Goal: Task Accomplishment & Management: Manage account settings

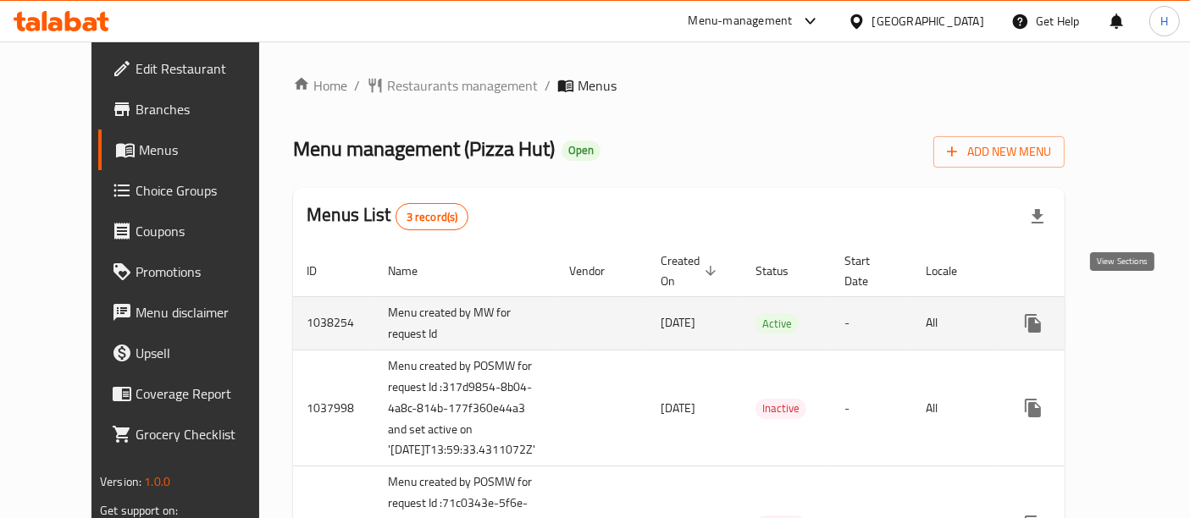
click at [1135, 315] on link "enhanced table" at bounding box center [1155, 323] width 41 height 41
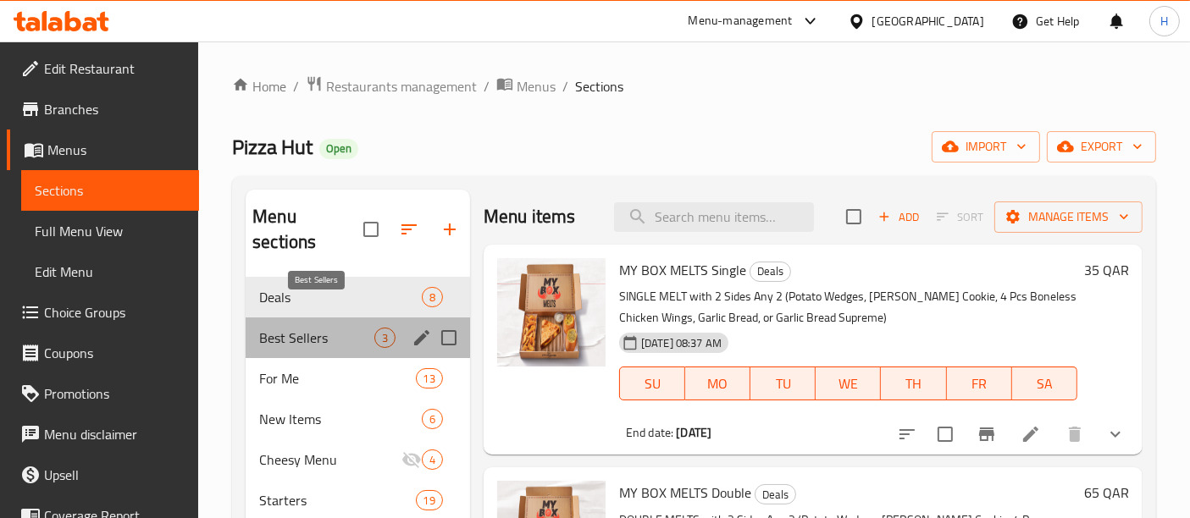
click at [304, 328] on span "Best Sellers" at bounding box center [316, 338] width 115 height 20
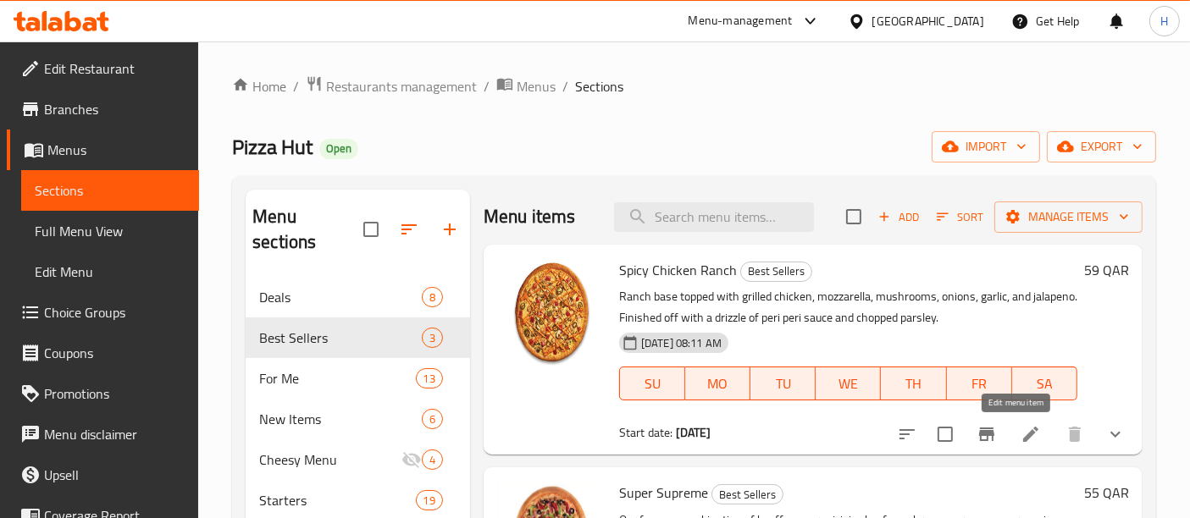
click at [1020, 426] on icon at bounding box center [1030, 434] width 20 height 20
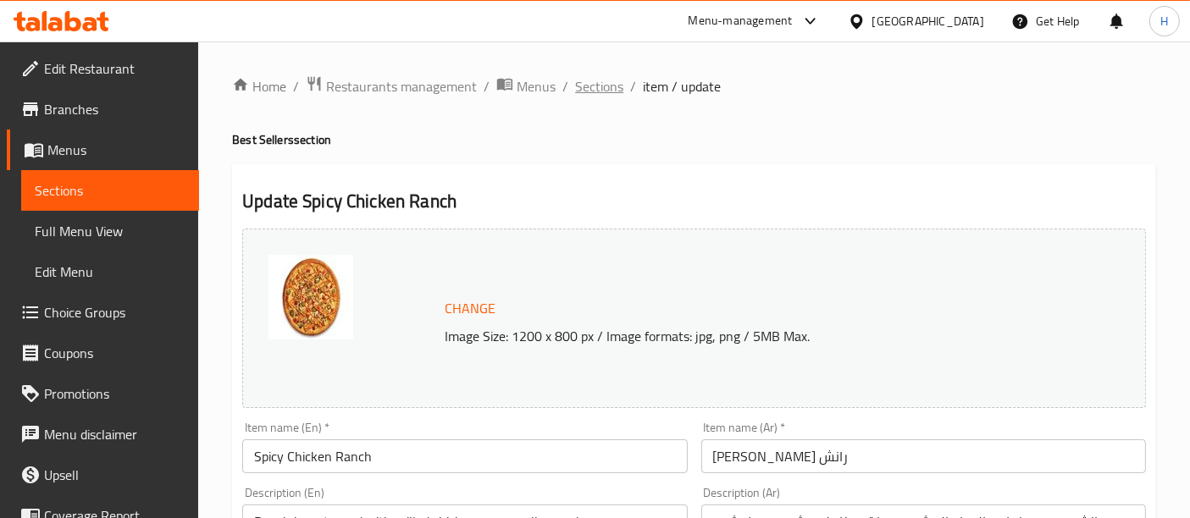
click at [601, 80] on span "Sections" at bounding box center [599, 86] width 48 height 20
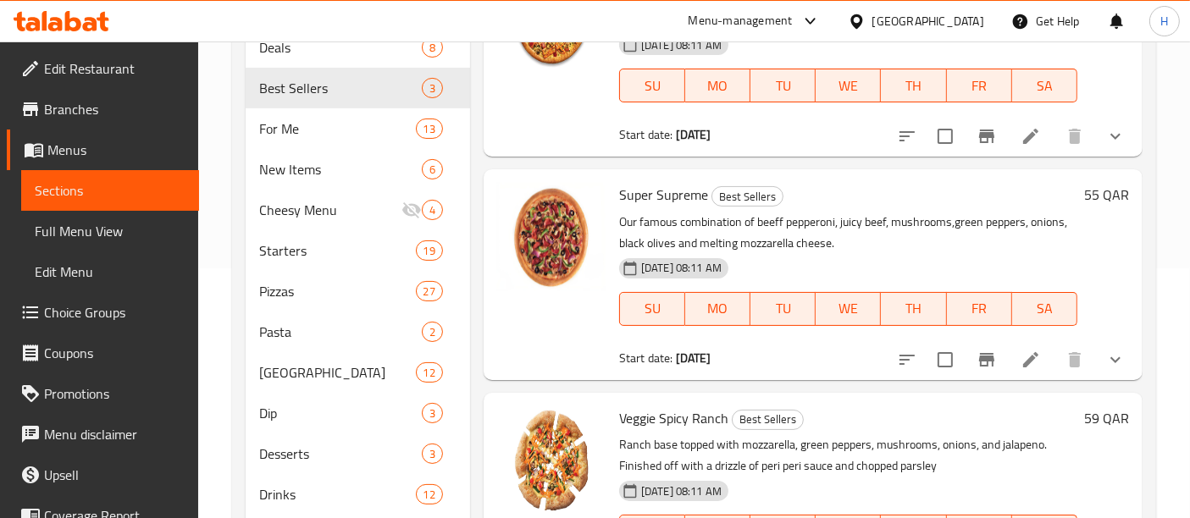
scroll to position [336, 0]
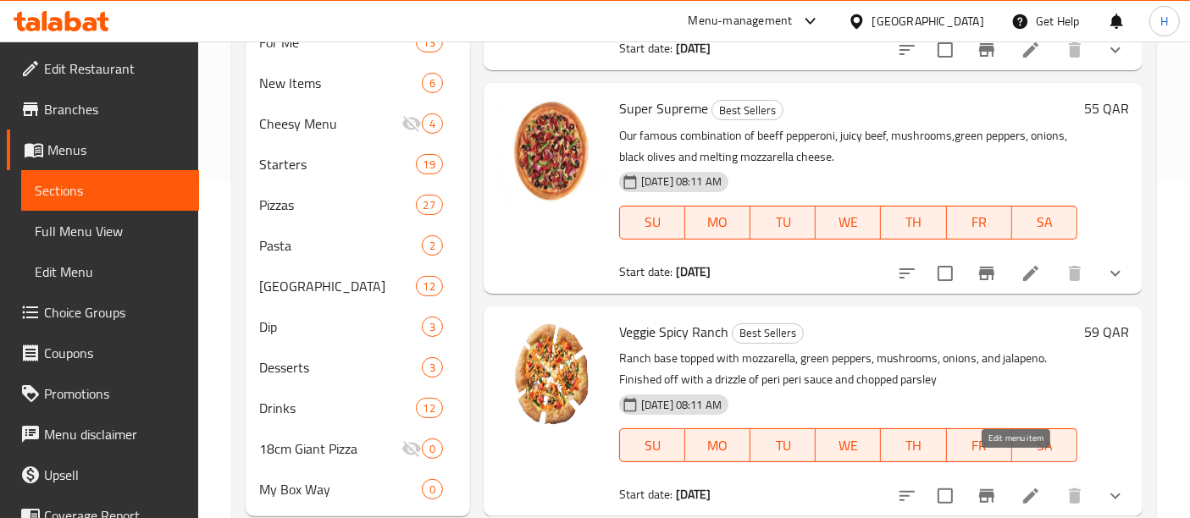
click at [1020, 486] on icon at bounding box center [1030, 496] width 20 height 20
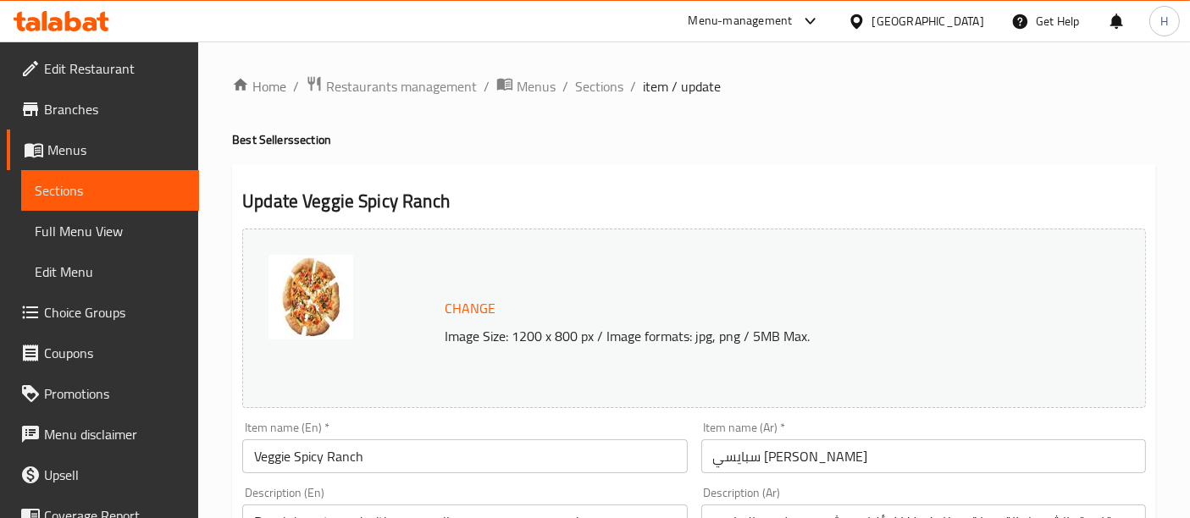
click at [589, 78] on span "Sections" at bounding box center [599, 86] width 48 height 20
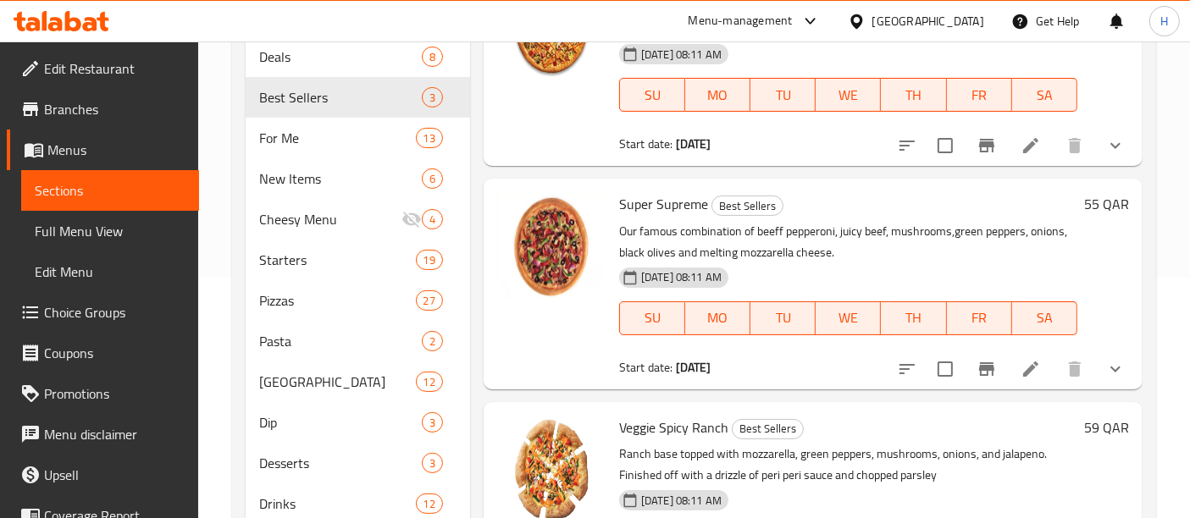
scroll to position [241, 0]
click at [1020, 358] on icon at bounding box center [1030, 368] width 20 height 20
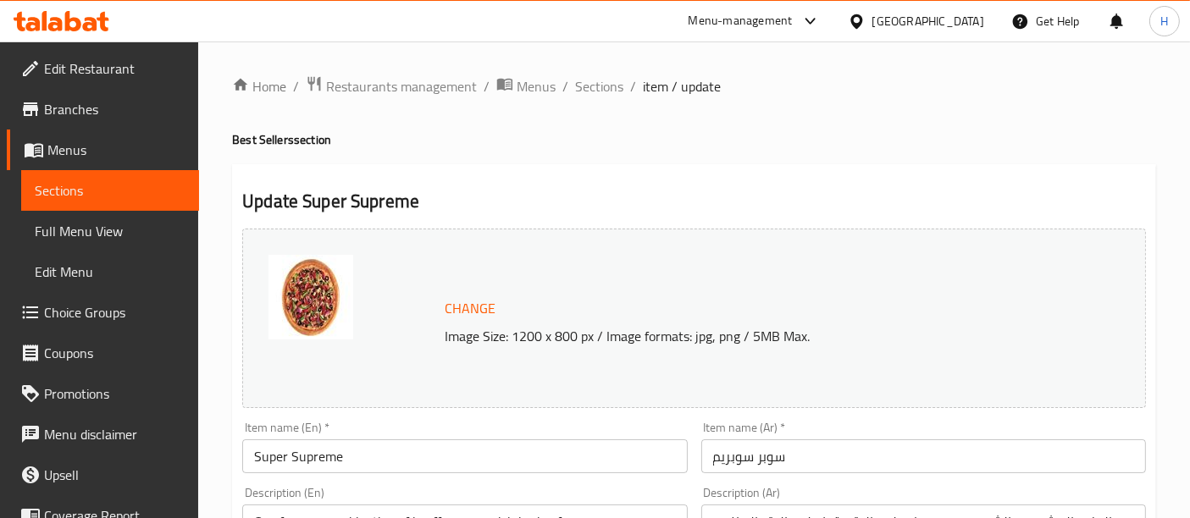
click at [793, 21] on div "Menu-management" at bounding box center [740, 21] width 104 height 20
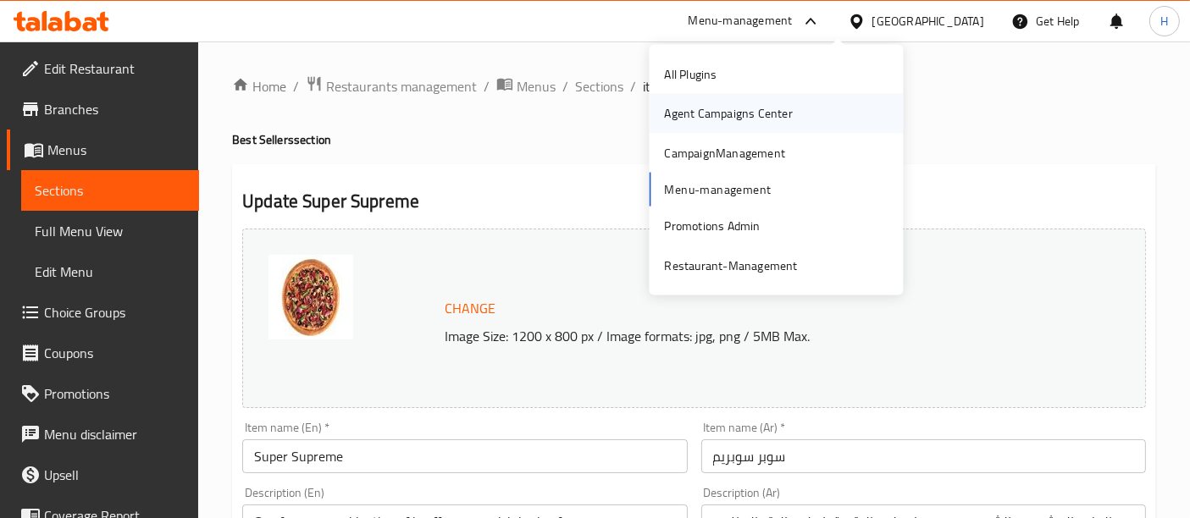
click at [763, 107] on div "Agent Campaigns Center" at bounding box center [728, 113] width 128 height 19
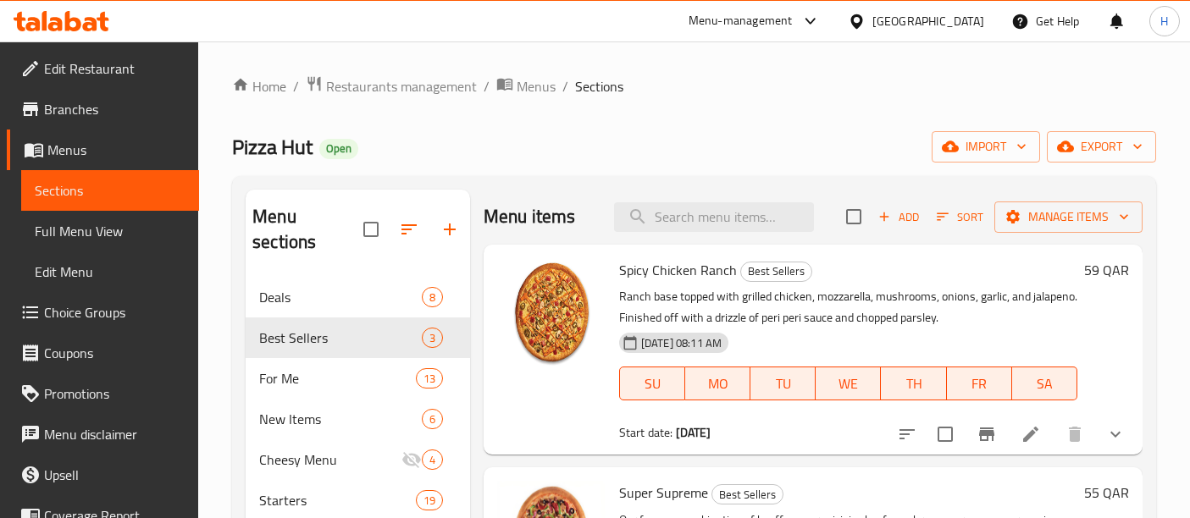
click at [425, 81] on span "Restaurants management" at bounding box center [401, 86] width 151 height 20
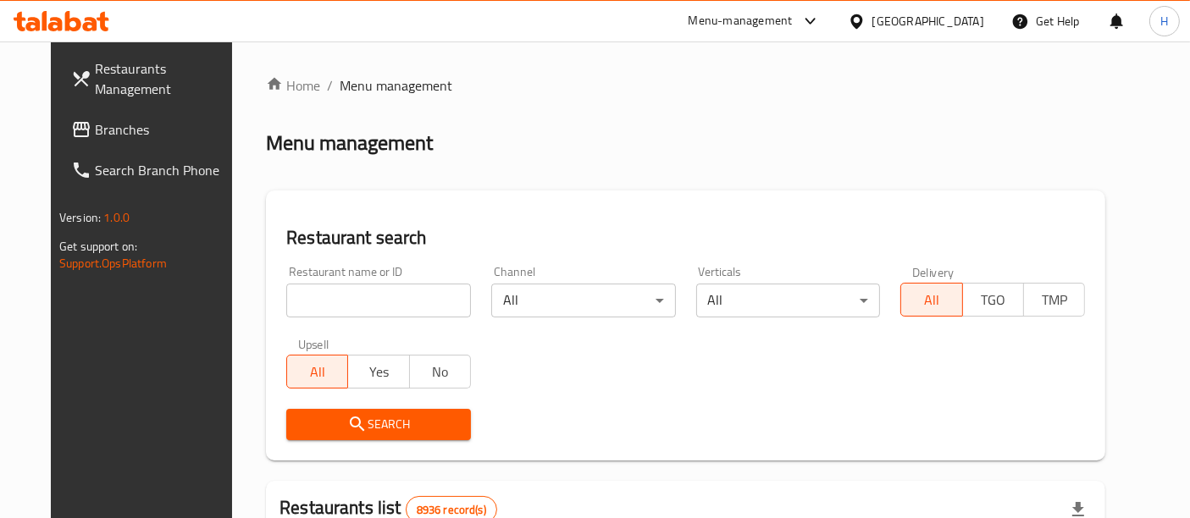
click at [834, 5] on div "Menu-management" at bounding box center [754, 21] width 159 height 41
click at [821, 13] on icon at bounding box center [810, 21] width 20 height 20
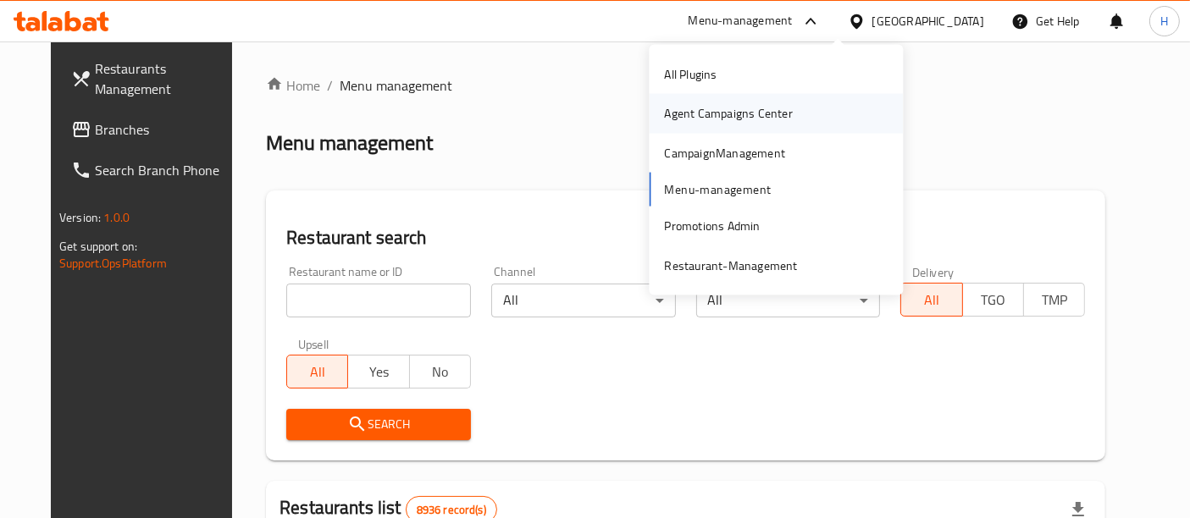
click at [709, 108] on div "Agent Campaigns Center" at bounding box center [728, 113] width 128 height 19
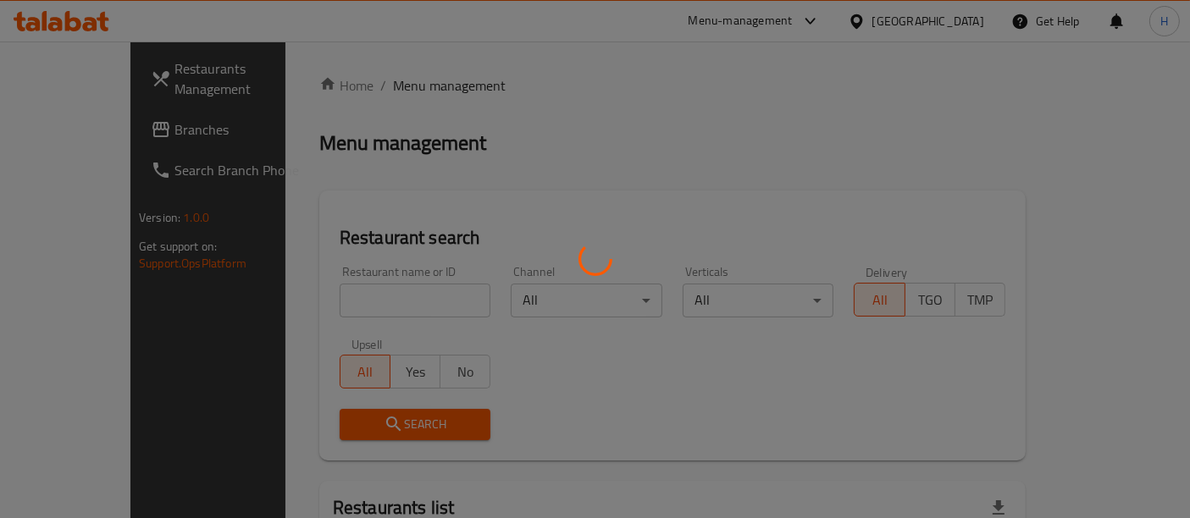
click at [868, 17] on div at bounding box center [595, 259] width 1190 height 518
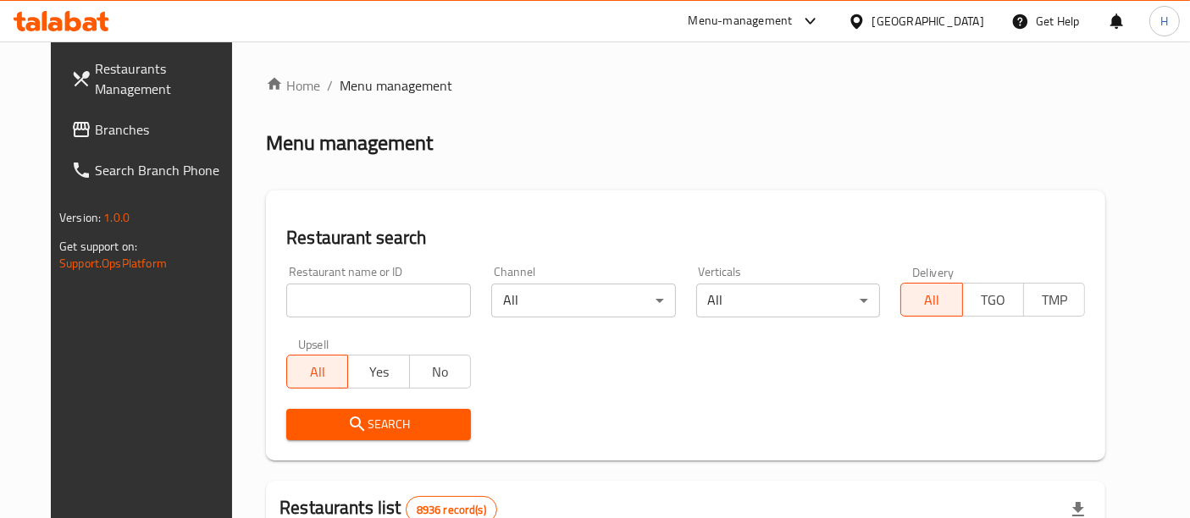
click at [821, 24] on icon at bounding box center [810, 21] width 20 height 20
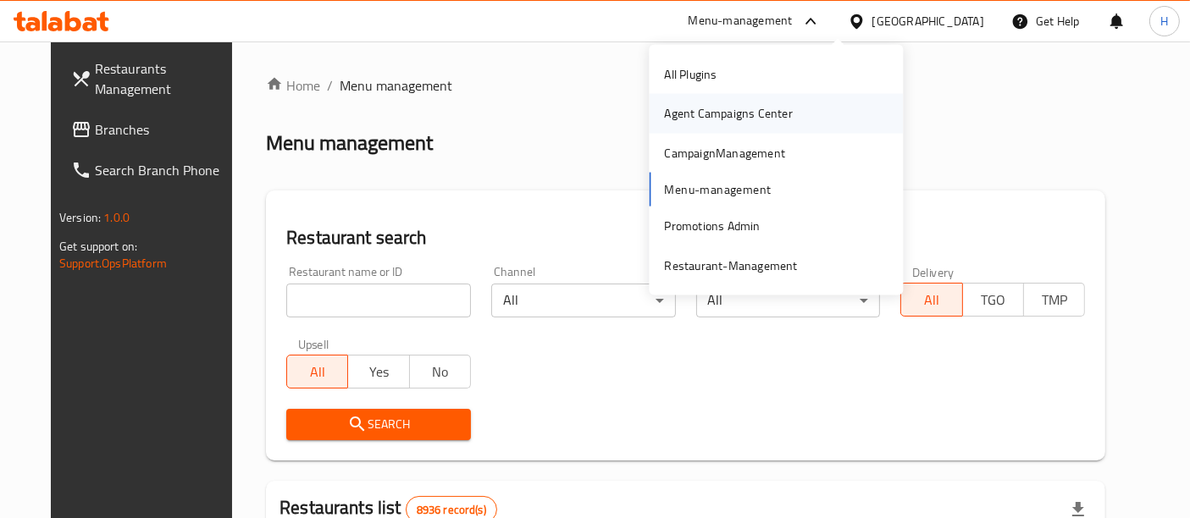
click at [740, 114] on div "Agent Campaigns Center" at bounding box center [728, 113] width 128 height 19
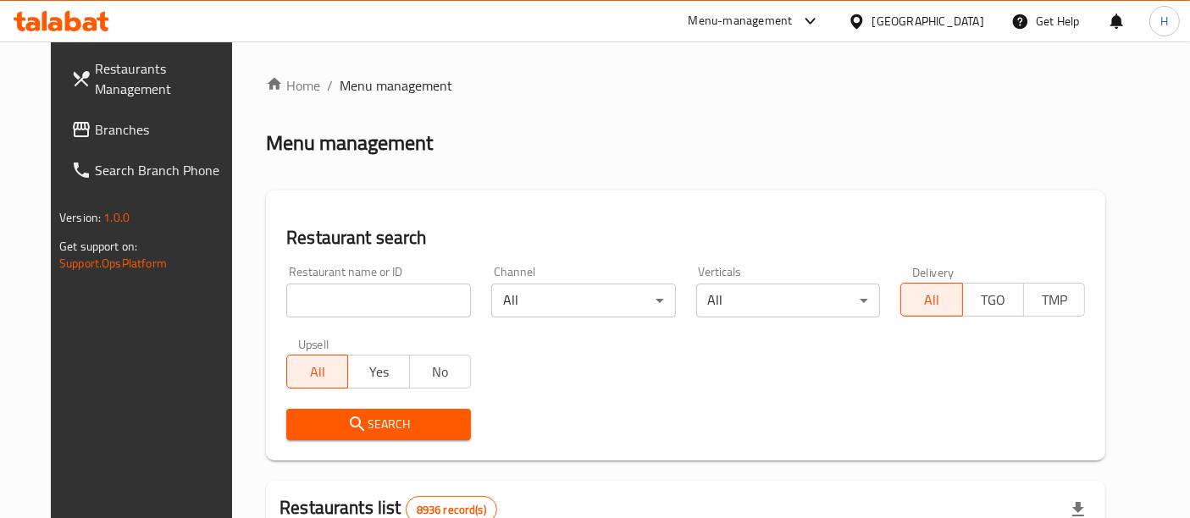
drag, startPoint x: 0, startPoint y: 0, endPoint x: 377, endPoint y: 294, distance: 477.9
click at [377, 294] on input "search" at bounding box center [378, 301] width 185 height 34
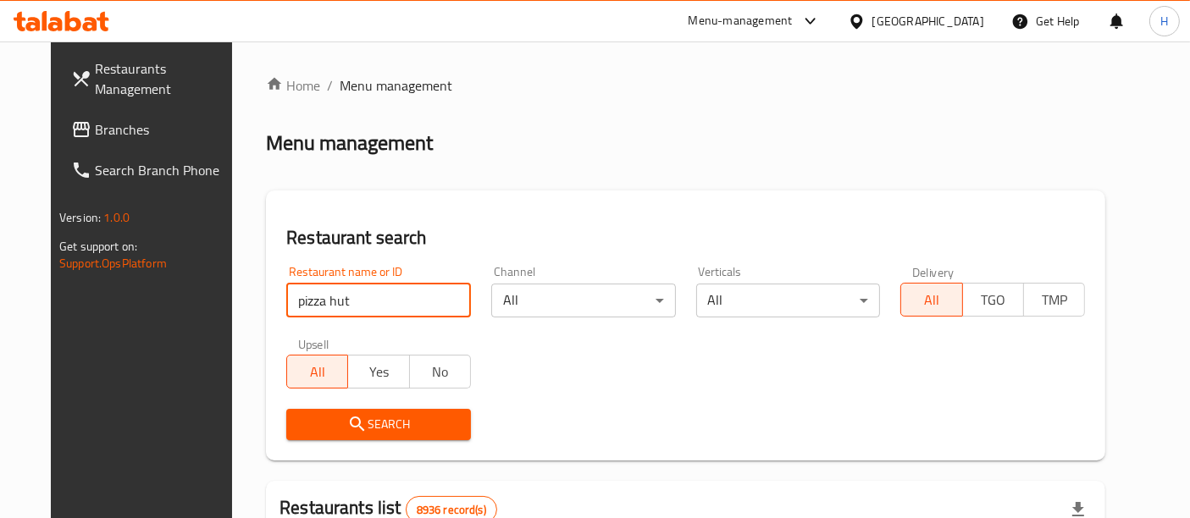
type input "pizza hut"
click button "Search" at bounding box center [378, 424] width 185 height 31
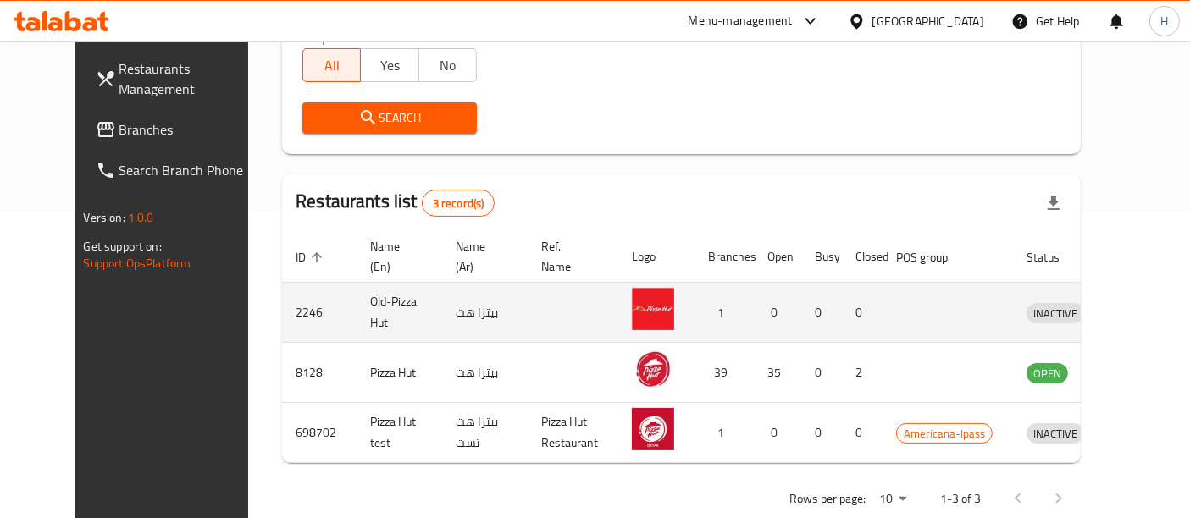
scroll to position [307, 0]
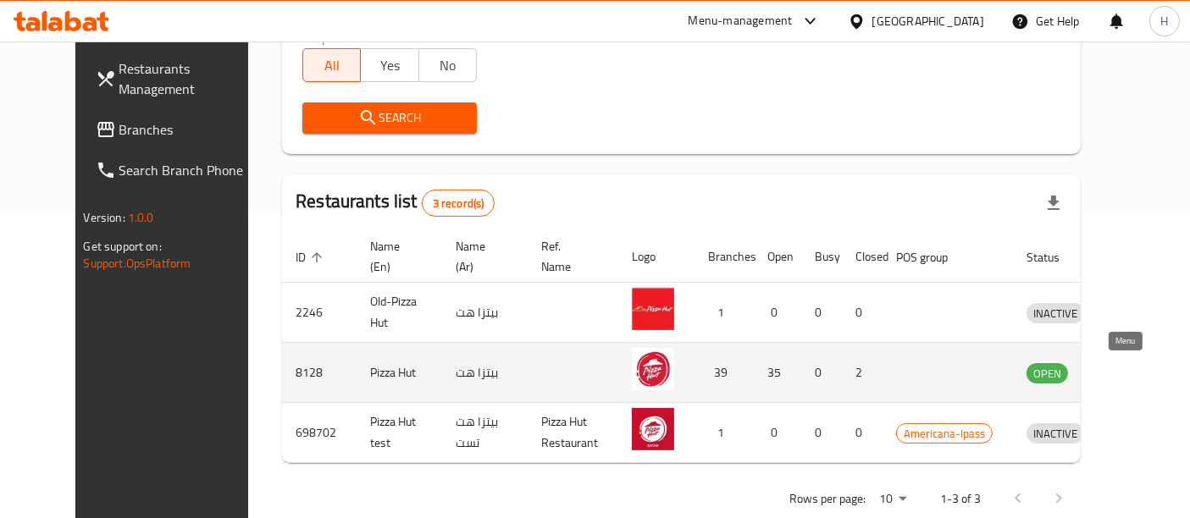
click at [1130, 370] on icon "enhanced table" at bounding box center [1128, 374] width 19 height 14
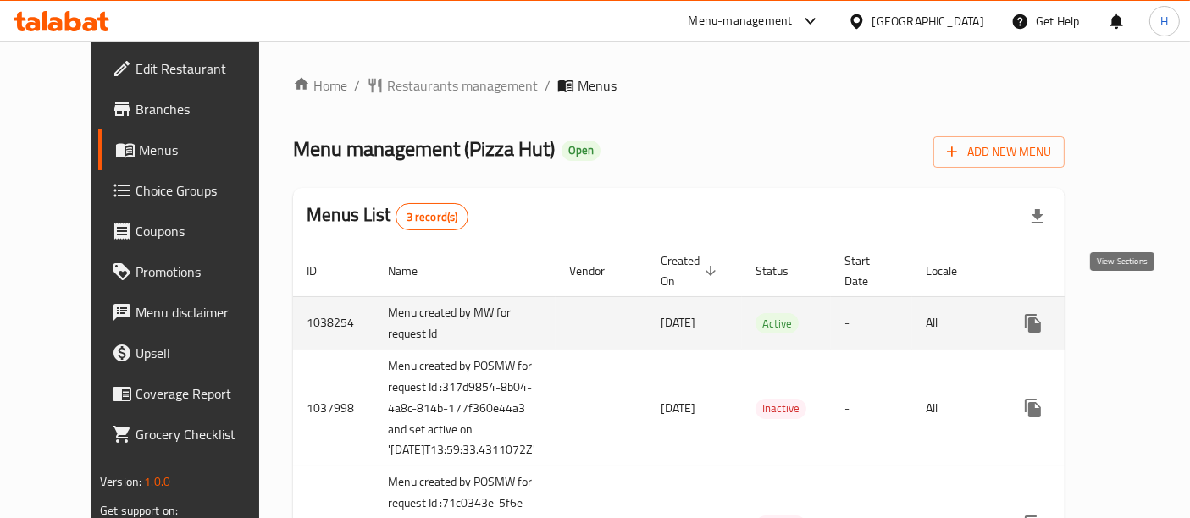
click at [1145, 313] on icon "enhanced table" at bounding box center [1155, 323] width 20 height 20
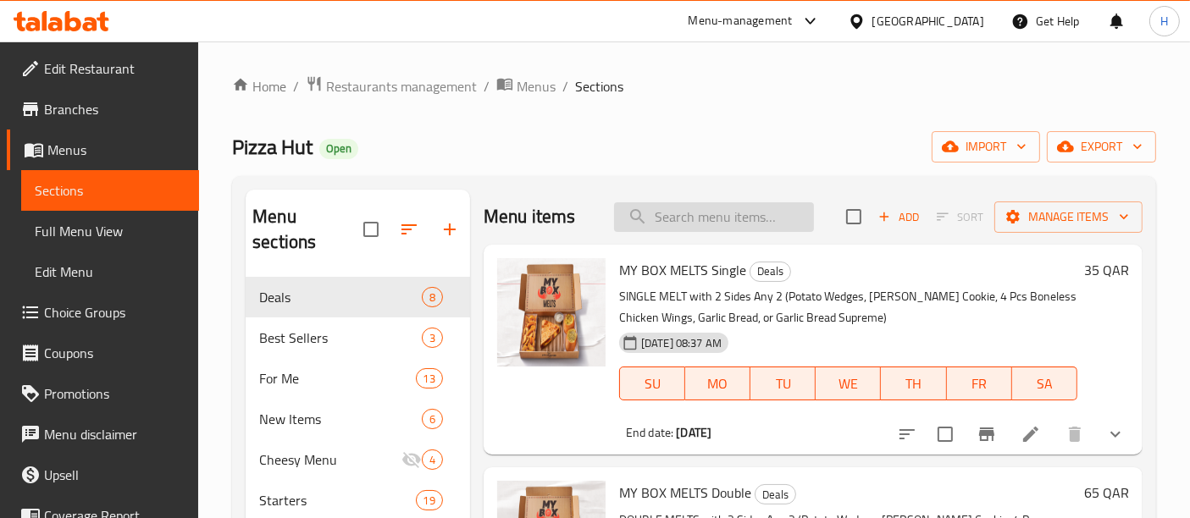
click at [749, 207] on input "search" at bounding box center [714, 217] width 200 height 30
paste input "Fiery Peri"
type input "Fiery Peri"
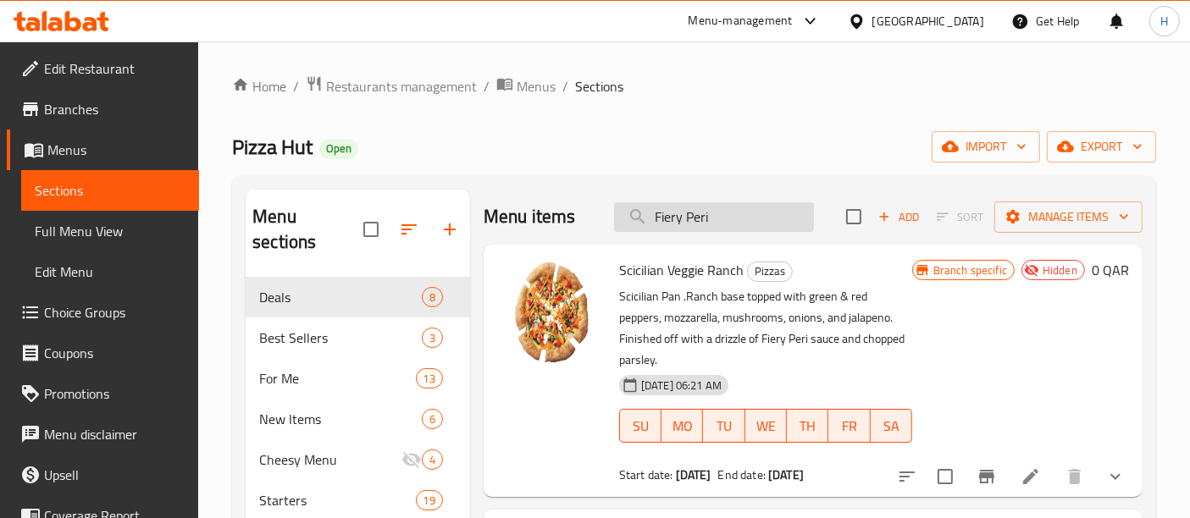
click at [762, 218] on input "Fiery Peri" at bounding box center [714, 217] width 200 height 30
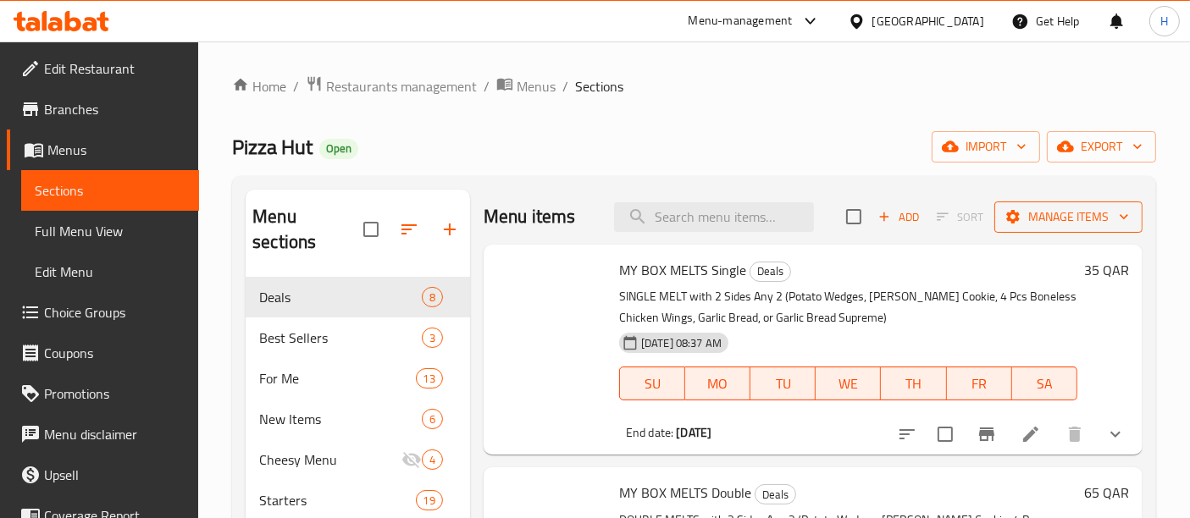
click at [1033, 208] on span "Manage items" at bounding box center [1068, 217] width 121 height 21
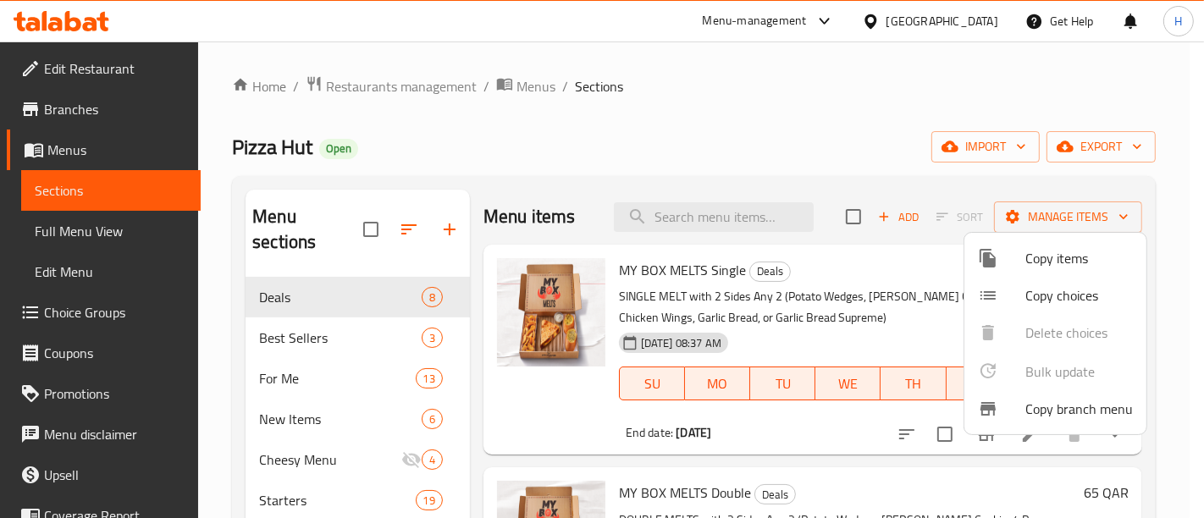
click at [1069, 274] on li "Copy items" at bounding box center [1056, 258] width 182 height 37
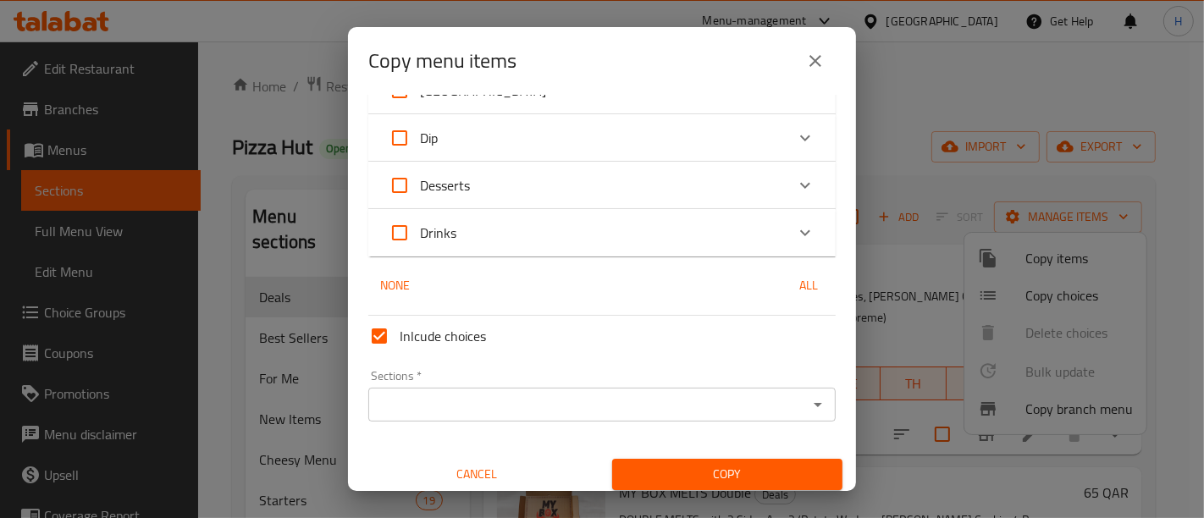
scroll to position [469, 0]
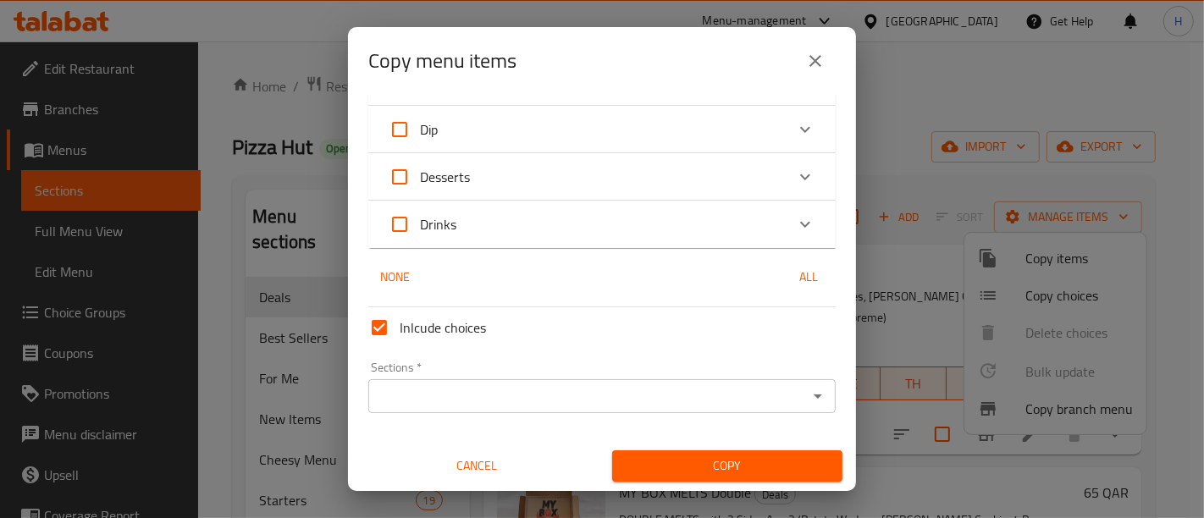
click at [374, 327] on input "Inlcude choices" at bounding box center [379, 327] width 41 height 41
checkbox input "false"
click at [791, 141] on div "Expand" at bounding box center [805, 129] width 41 height 41
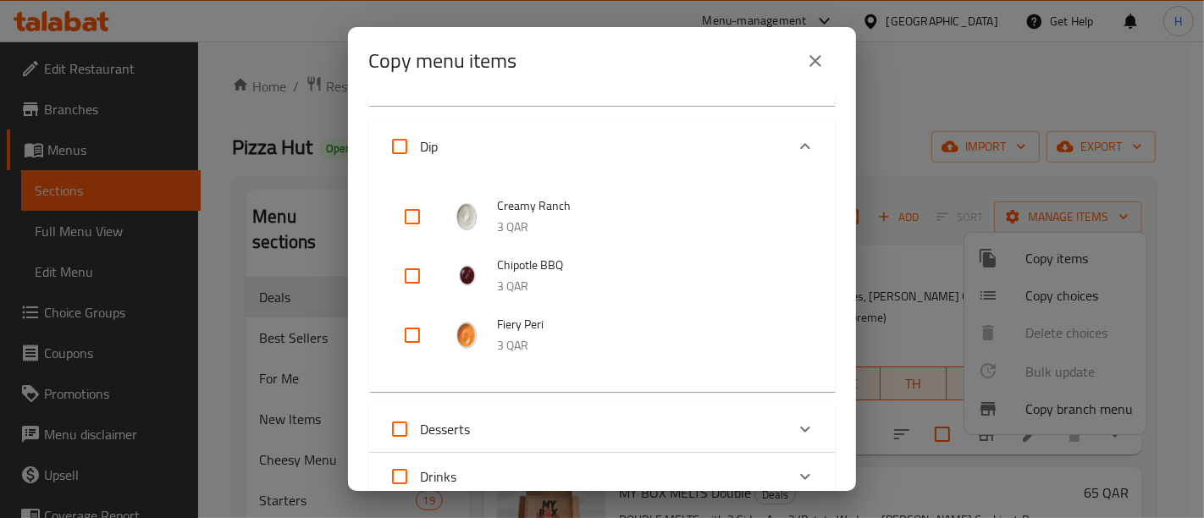
click at [404, 331] on input "checkbox" at bounding box center [412, 335] width 41 height 41
checkbox input "true"
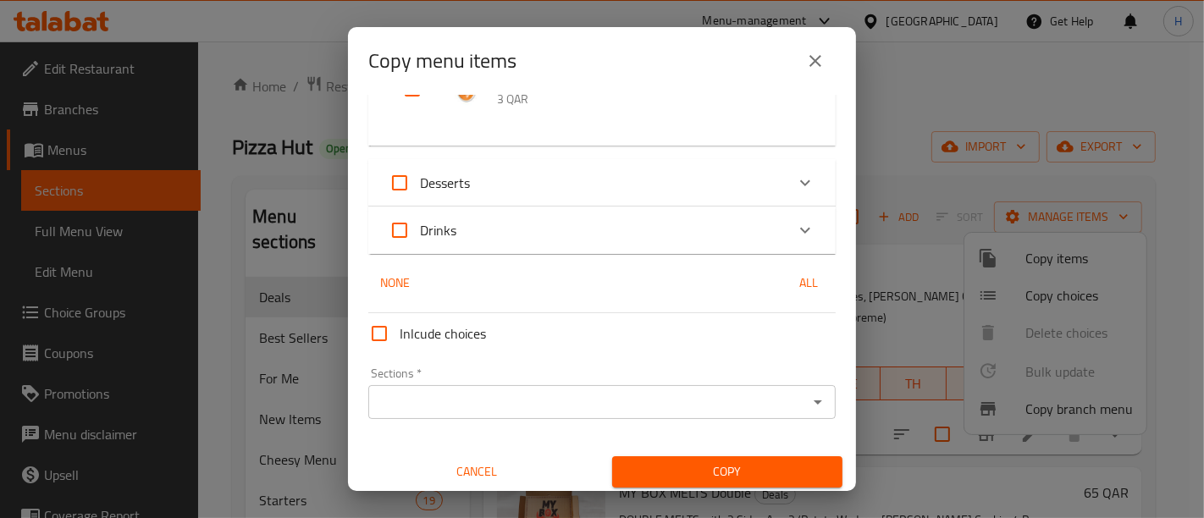
scroll to position [721, 0]
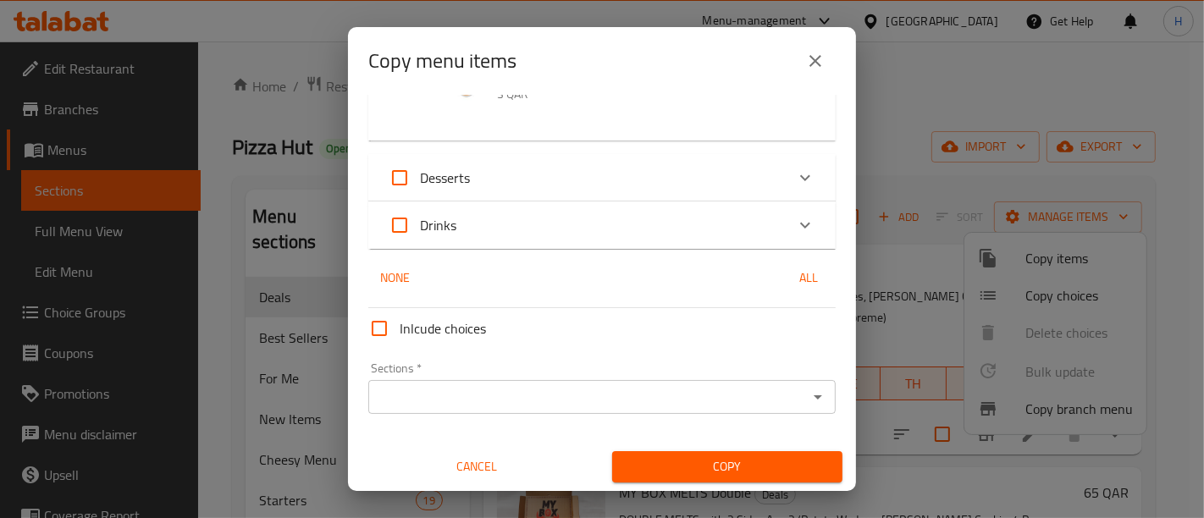
click at [482, 385] on input "Sections   *" at bounding box center [587, 397] width 429 height 24
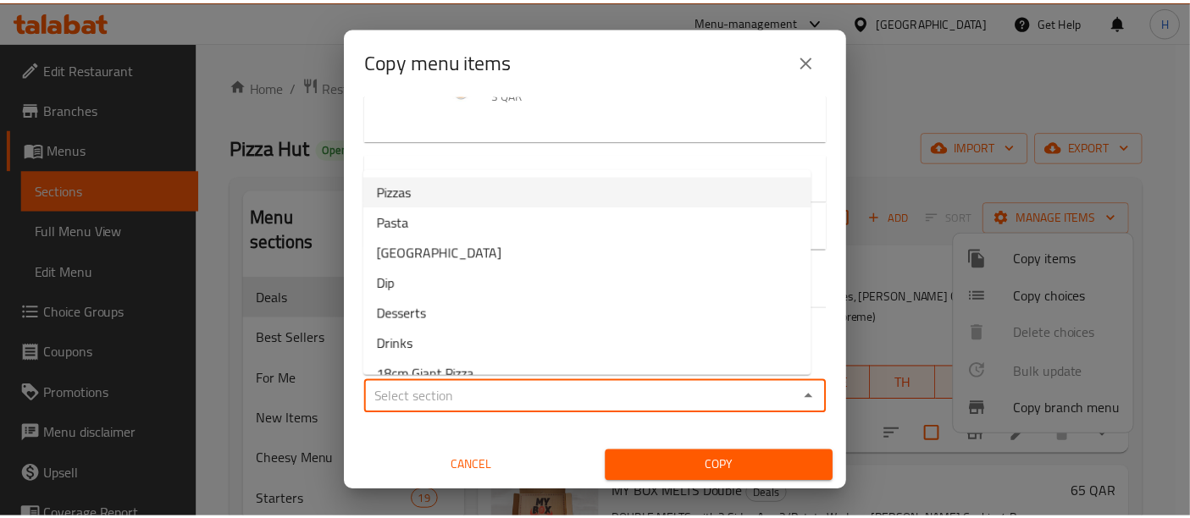
scroll to position [232, 0]
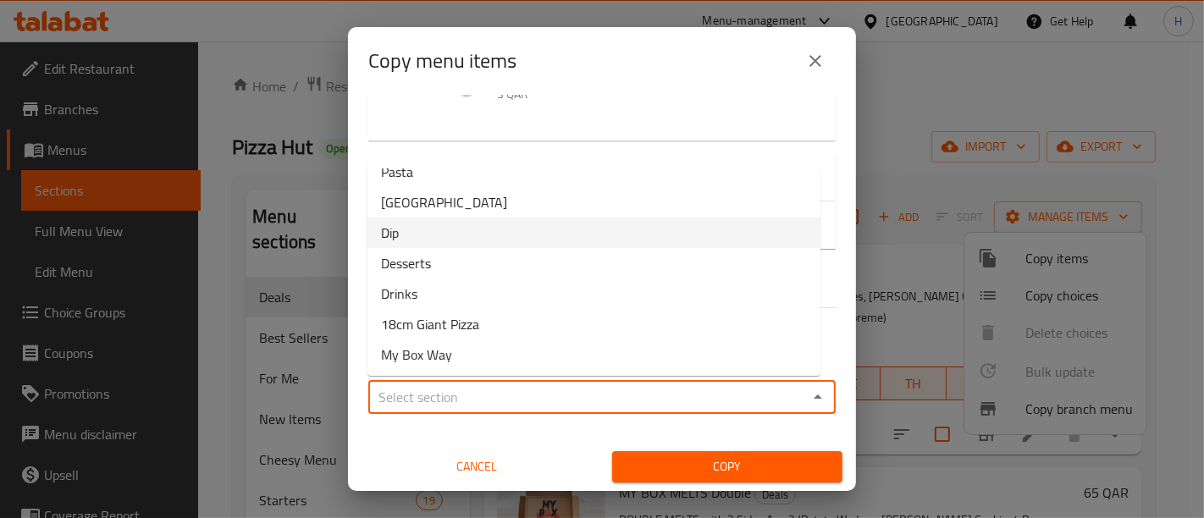
click at [417, 240] on li "Dip" at bounding box center [594, 233] width 453 height 30
type input "Dip"
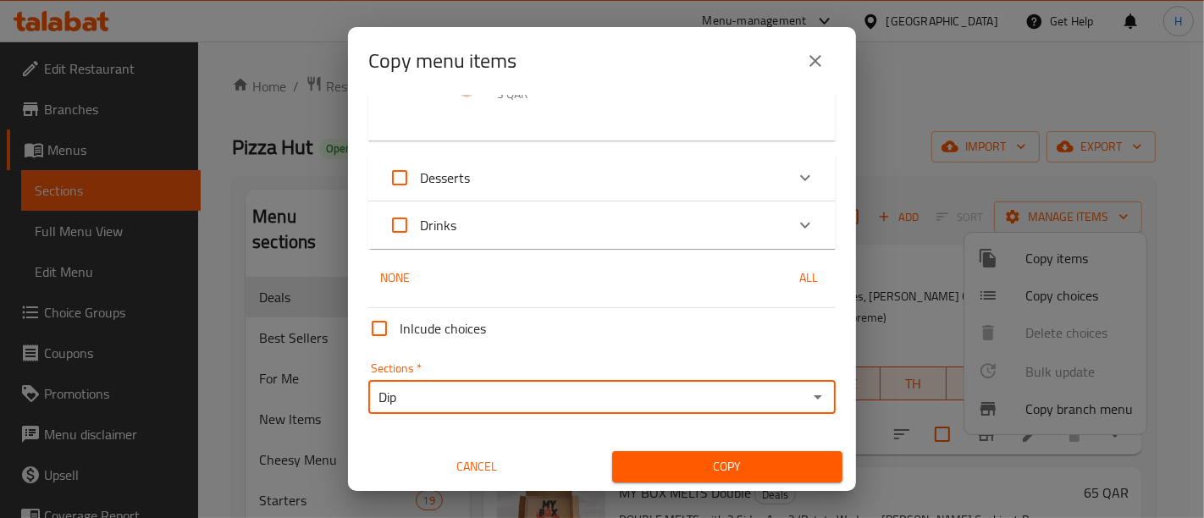
click at [667, 471] on span "Copy" at bounding box center [727, 466] width 203 height 21
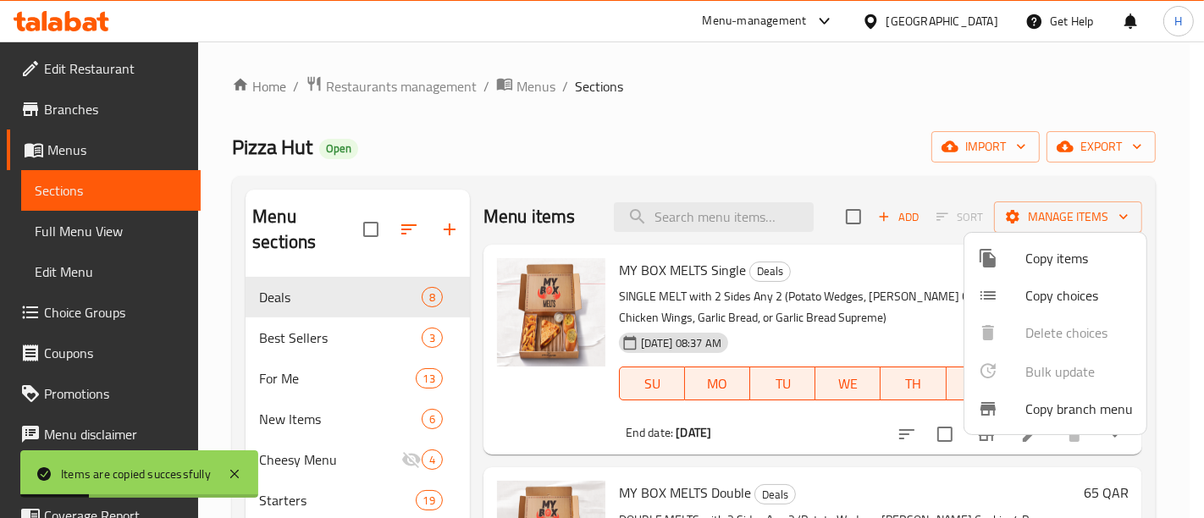
drag, startPoint x: 506, startPoint y: 159, endPoint x: 481, endPoint y: 157, distance: 24.7
click at [506, 158] on div at bounding box center [602, 259] width 1204 height 518
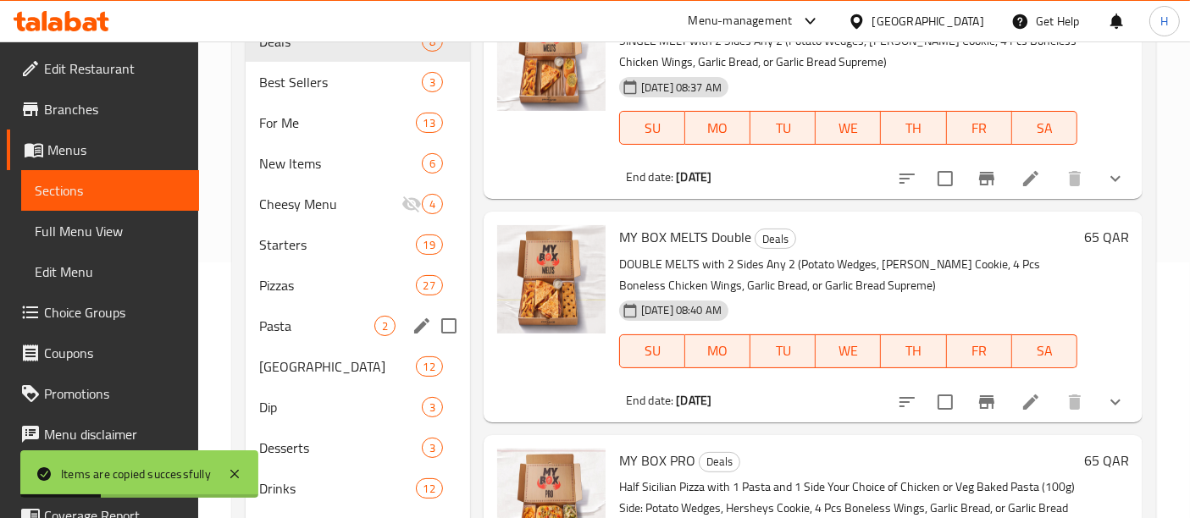
scroll to position [355, 0]
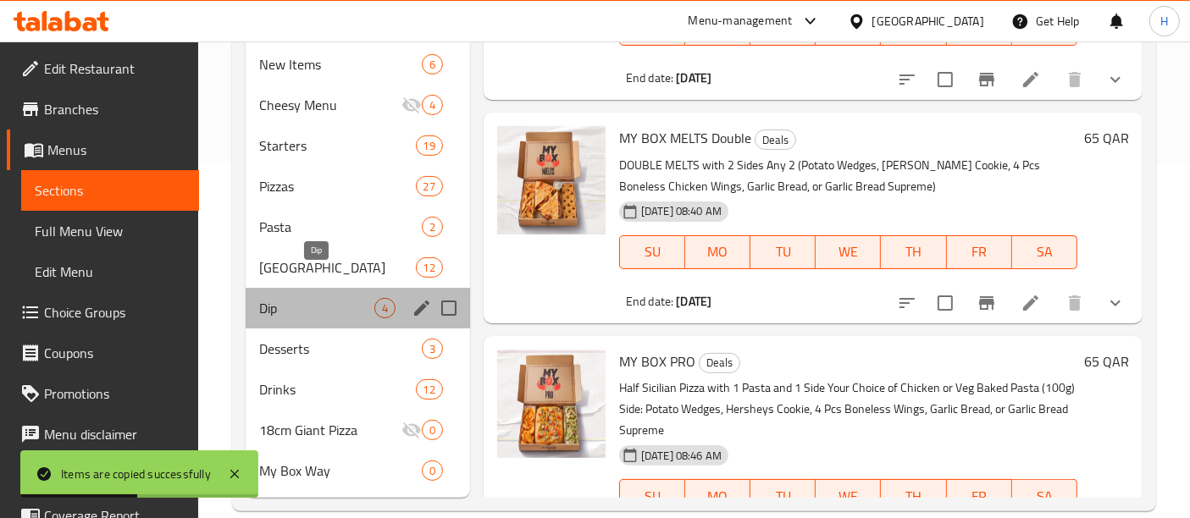
click at [296, 298] on span "Dip" at bounding box center [316, 308] width 115 height 20
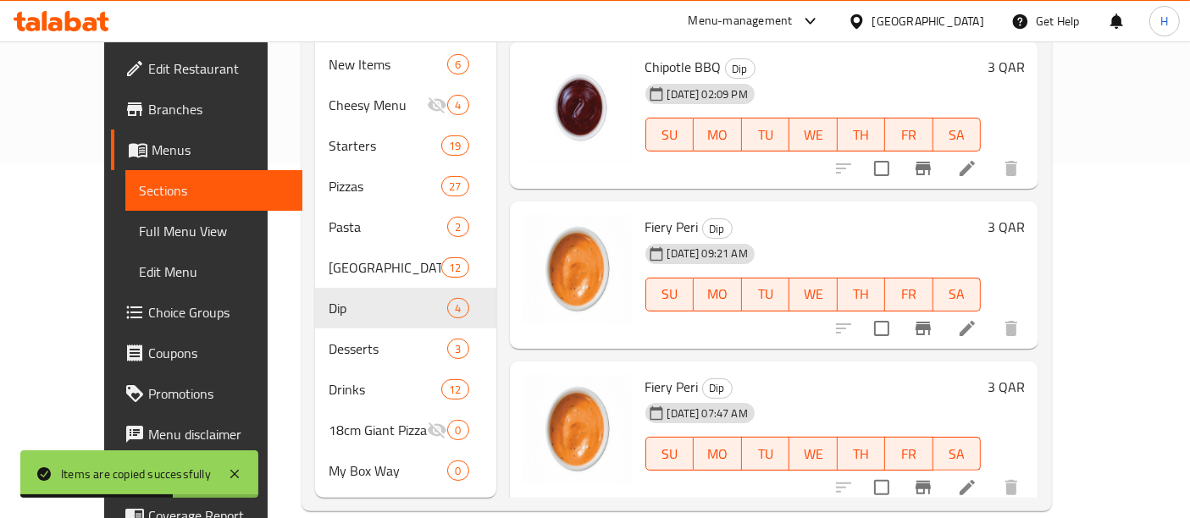
scroll to position [43, 0]
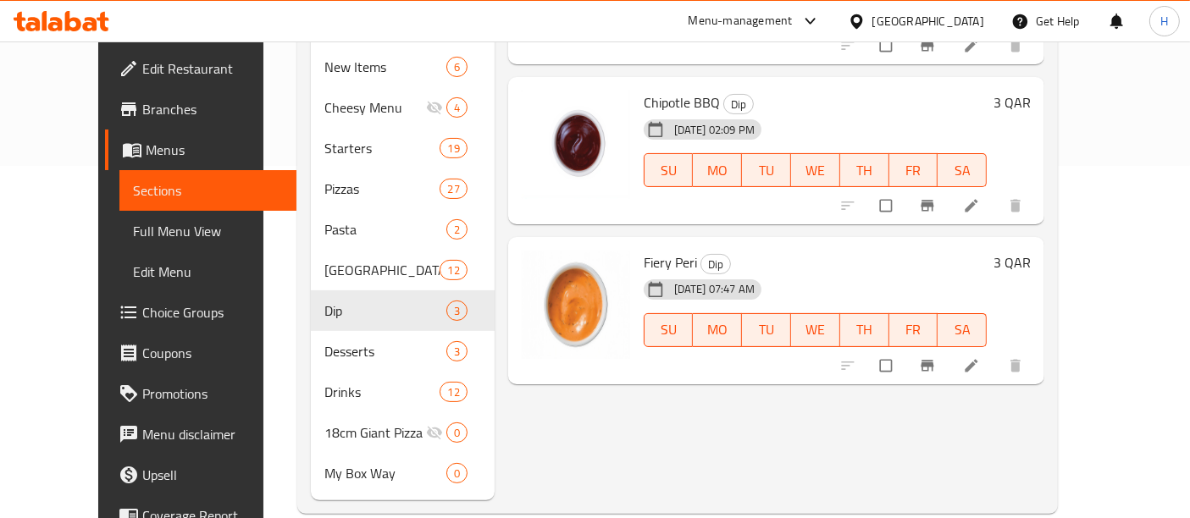
scroll to position [355, 0]
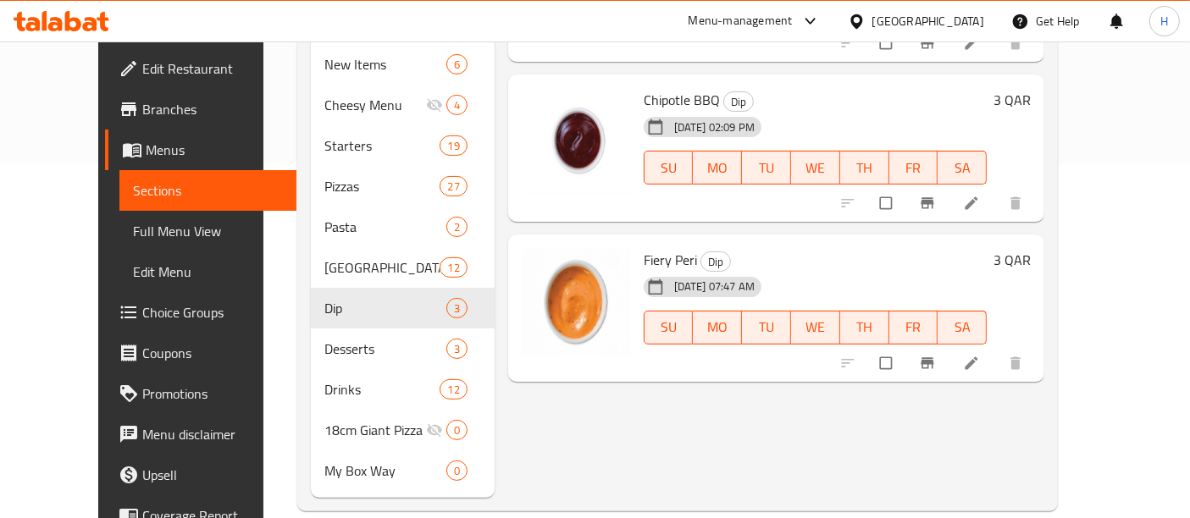
click at [644, 247] on span "Fiery Peri" at bounding box center [670, 259] width 53 height 25
copy h6 "Fiery Peri"
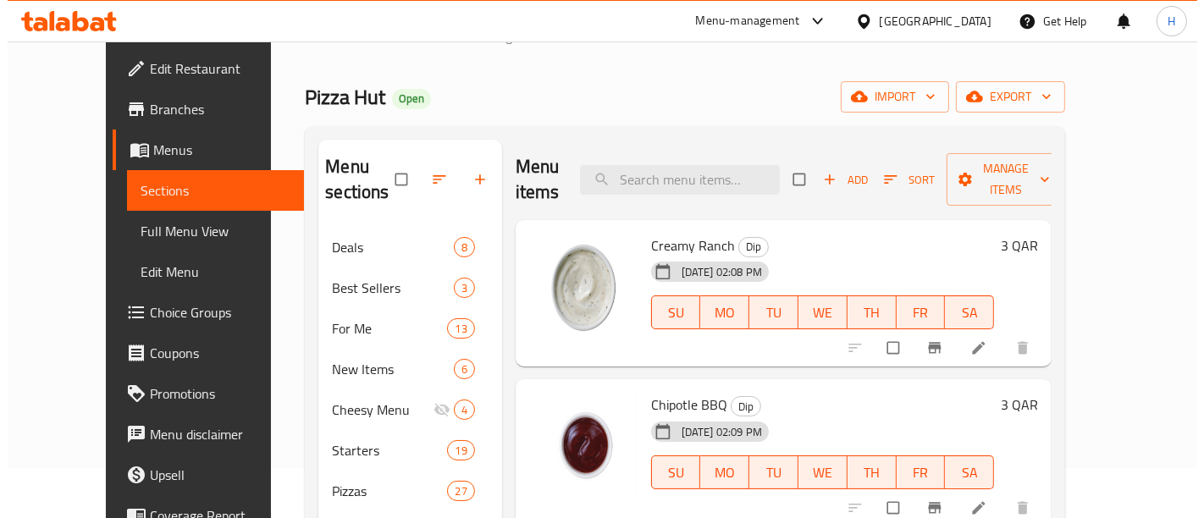
scroll to position [0, 0]
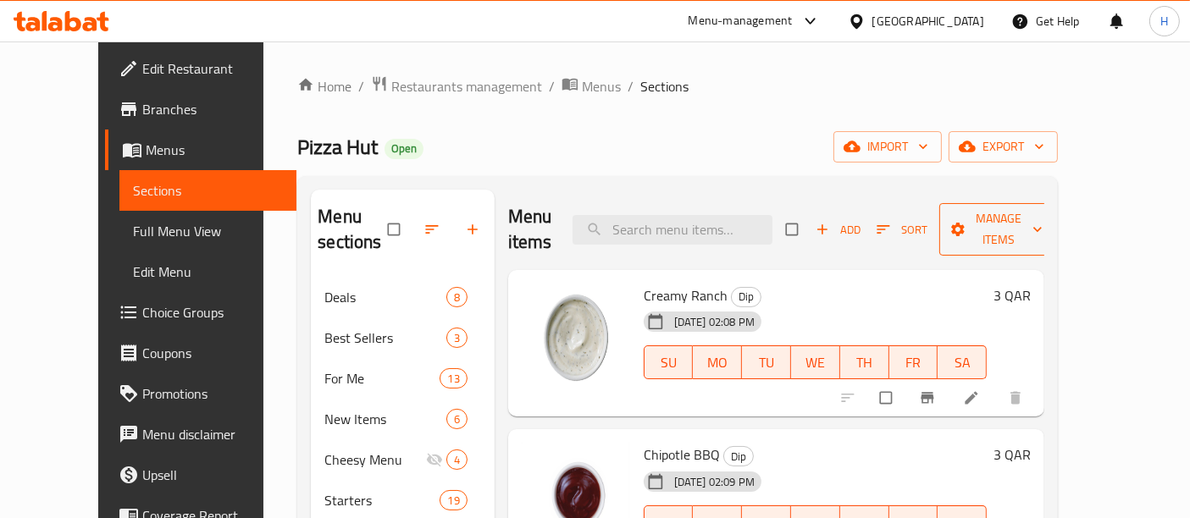
click at [1046, 209] on span "Manage items" at bounding box center [999, 229] width 93 height 42
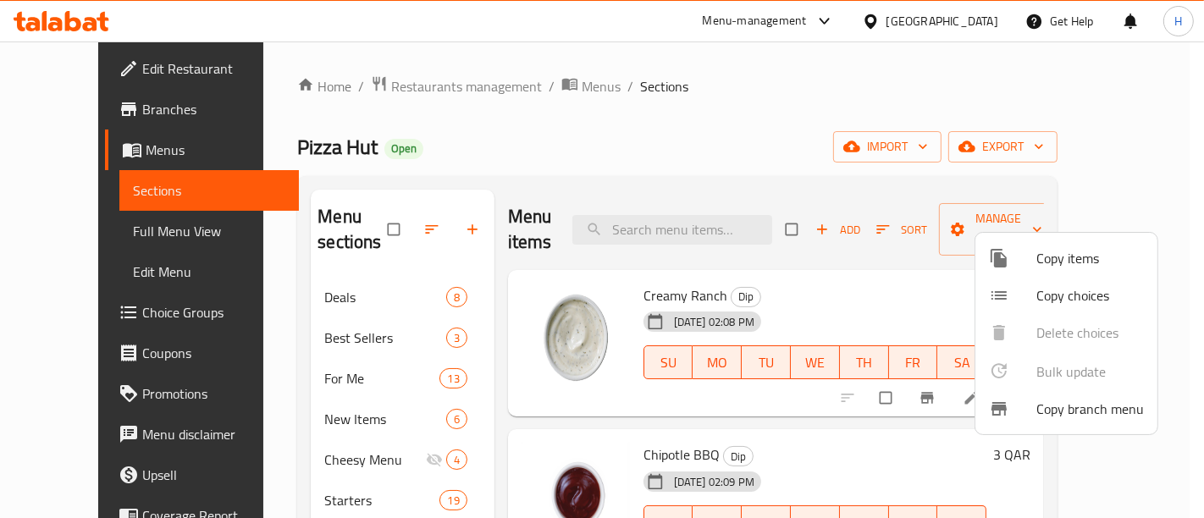
click at [1079, 272] on li "Copy items" at bounding box center [1067, 258] width 182 height 37
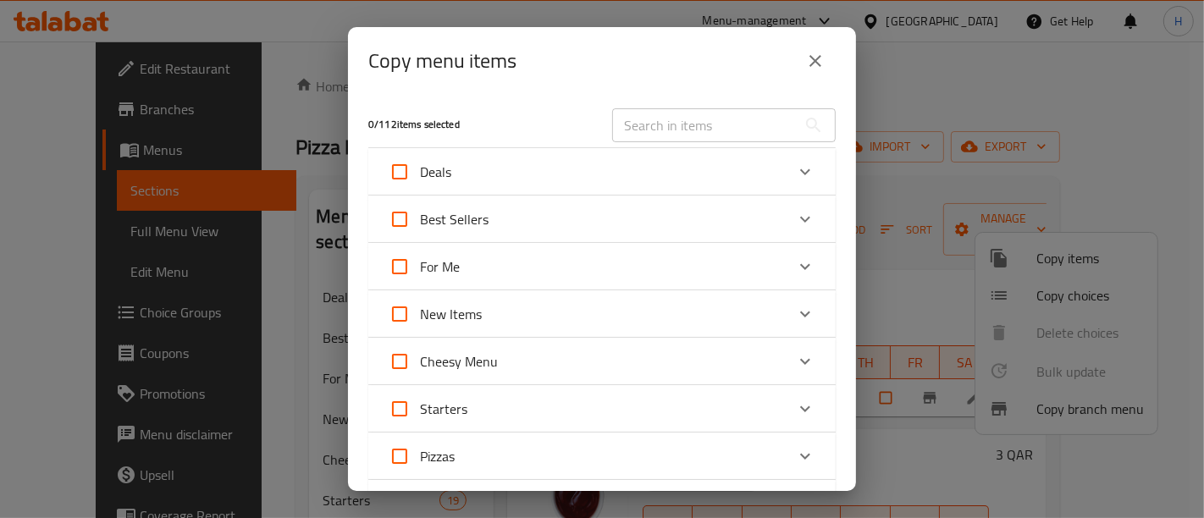
click at [672, 123] on input "text" at bounding box center [704, 125] width 185 height 34
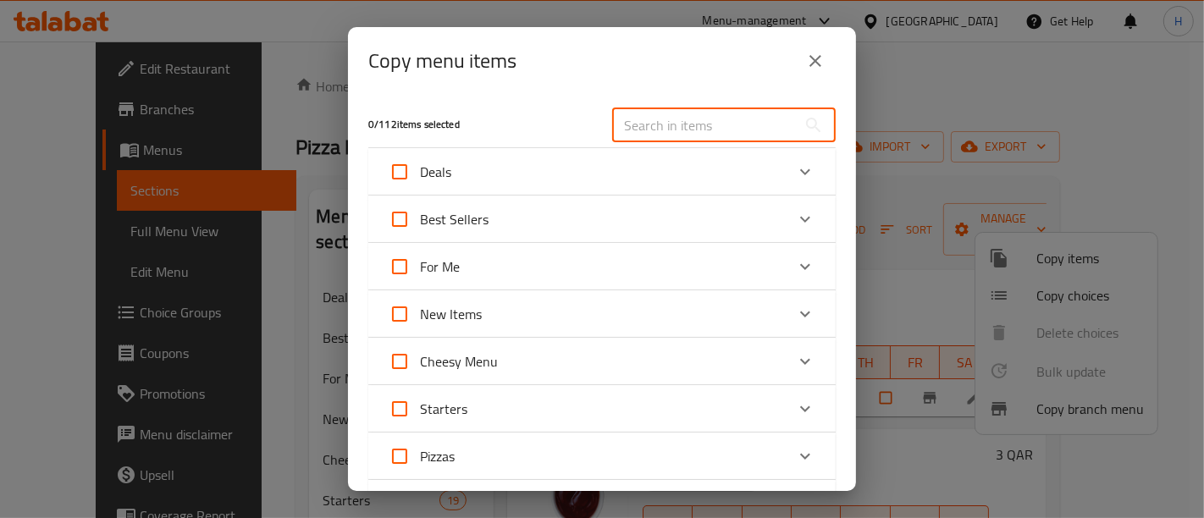
paste input "Fiery Peri"
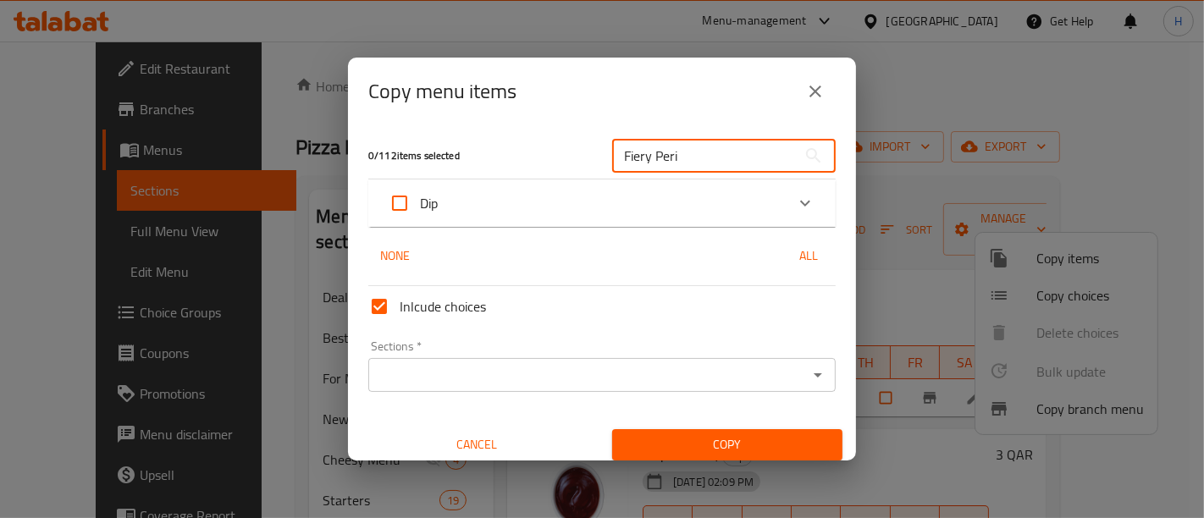
type input "Fiery Peri"
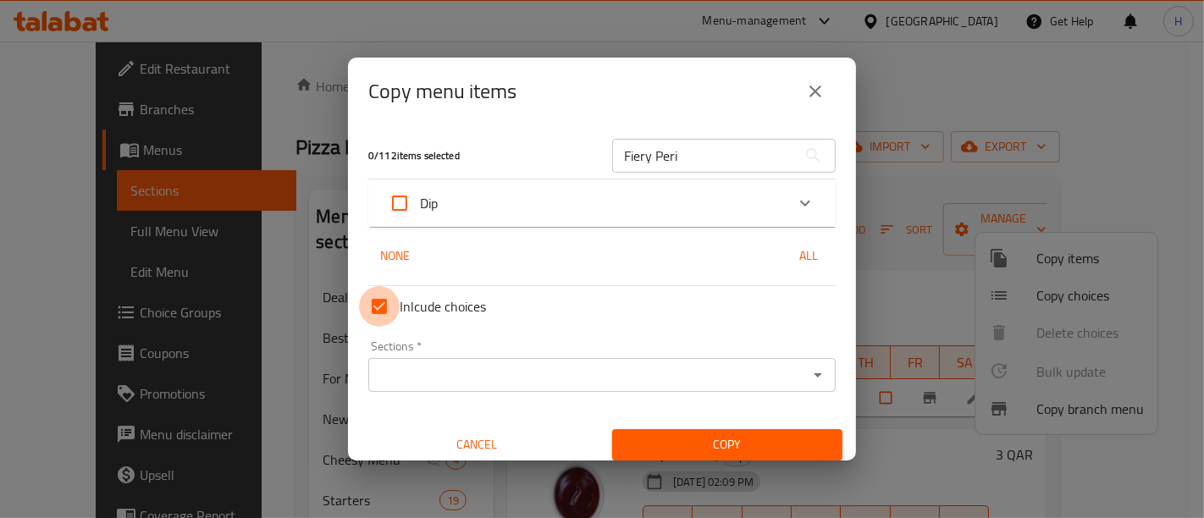
click at [362, 306] on input "Inlcude choices" at bounding box center [379, 306] width 41 height 41
checkbox input "false"
click at [796, 206] on icon "Expand" at bounding box center [805, 203] width 20 height 20
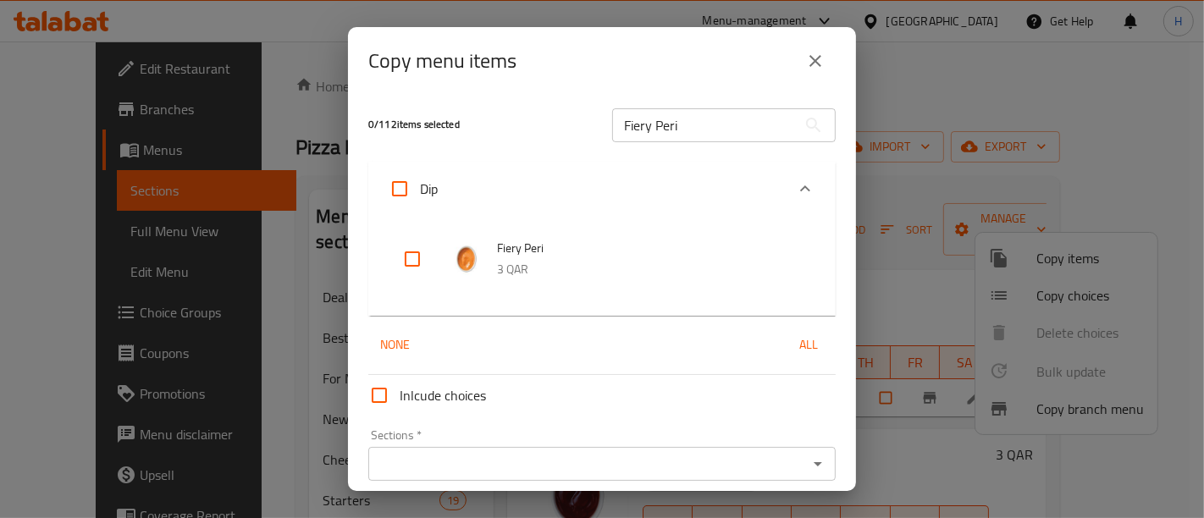
click at [406, 255] on input "checkbox" at bounding box center [412, 259] width 41 height 41
checkbox input "true"
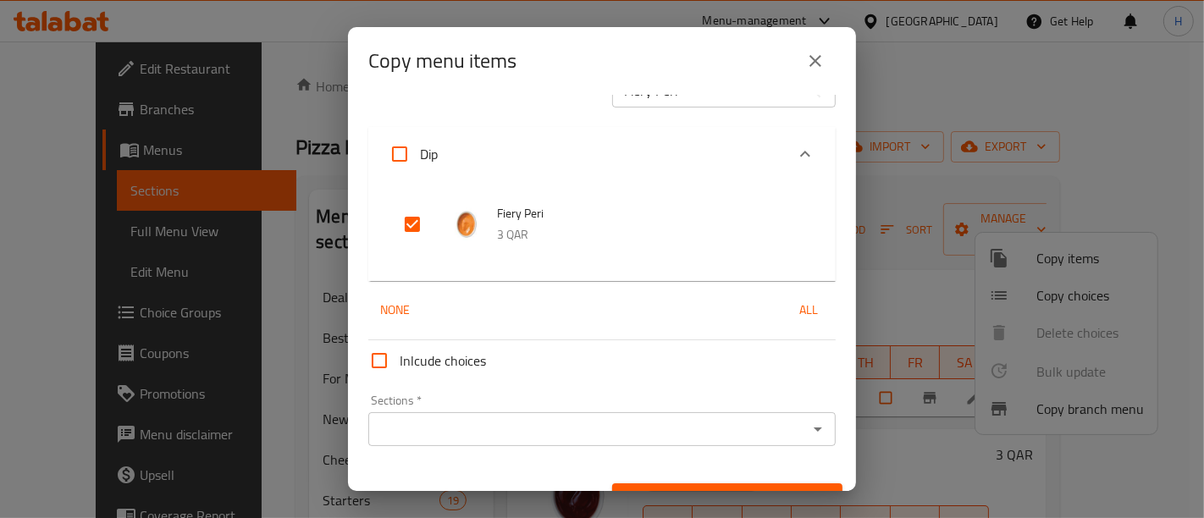
scroll to position [68, 0]
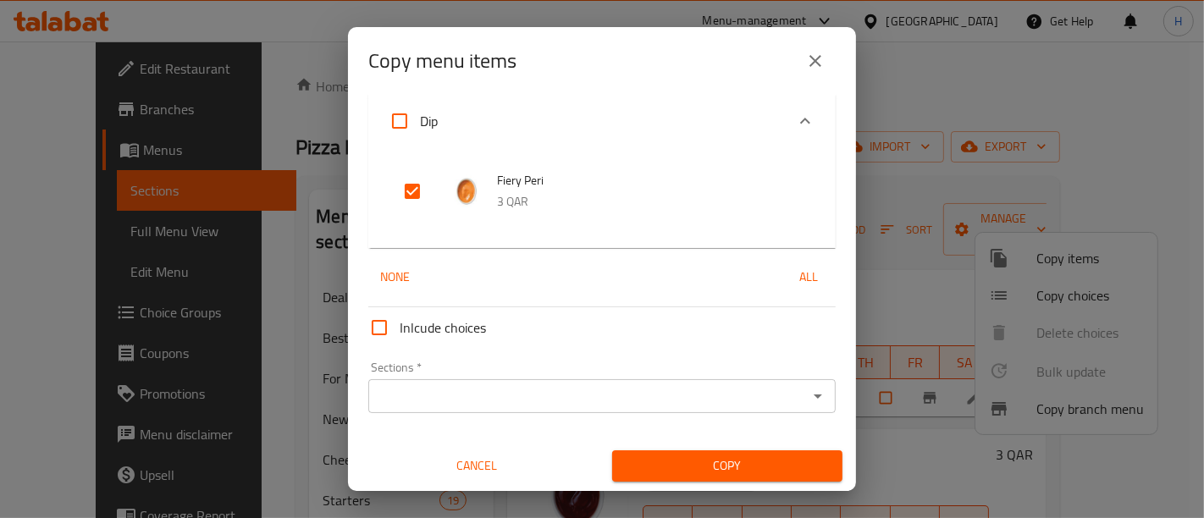
click at [480, 376] on div "Sections   * Sections *" at bounding box center [601, 388] width 467 height 52
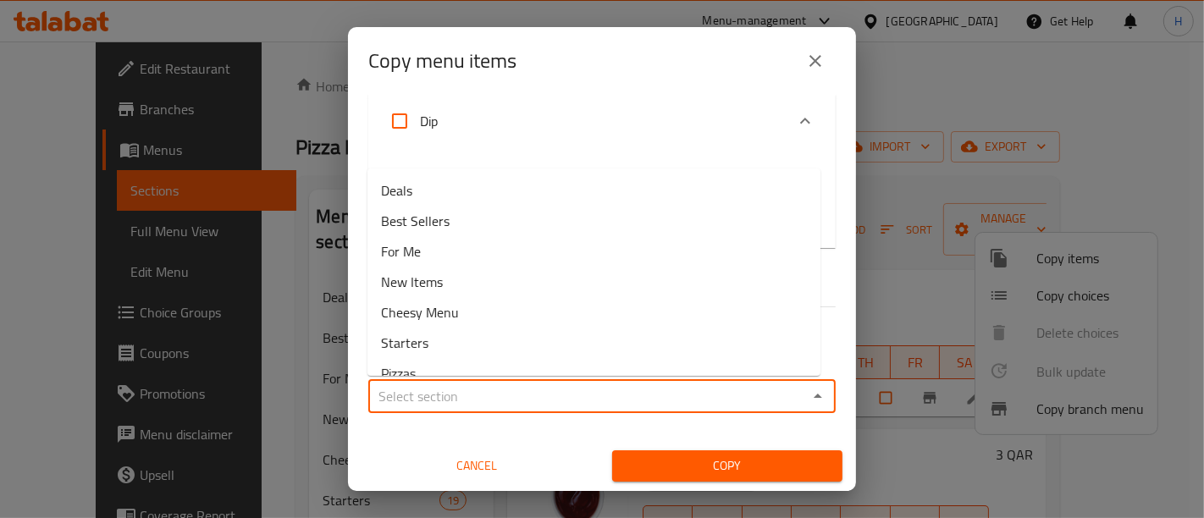
click at [475, 393] on input "Sections   *" at bounding box center [587, 396] width 429 height 24
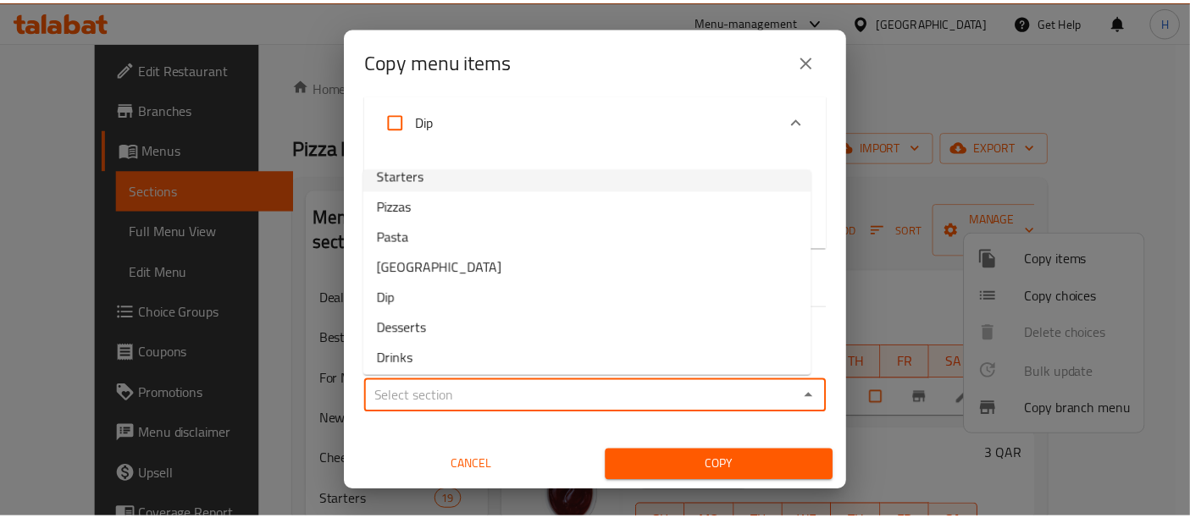
scroll to position [232, 0]
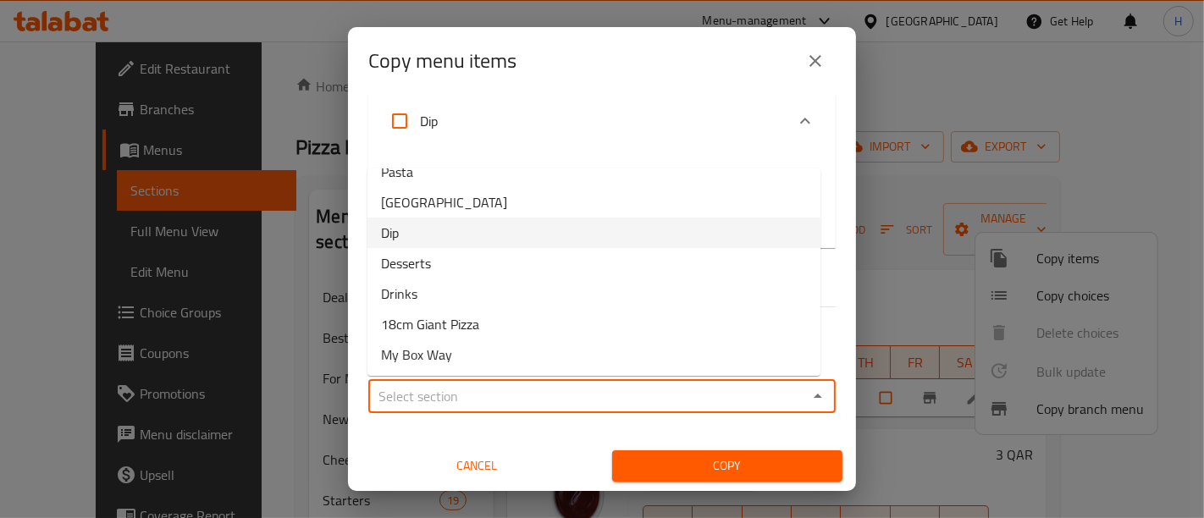
click at [437, 240] on li "Dip" at bounding box center [594, 233] width 453 height 30
type input "Dip"
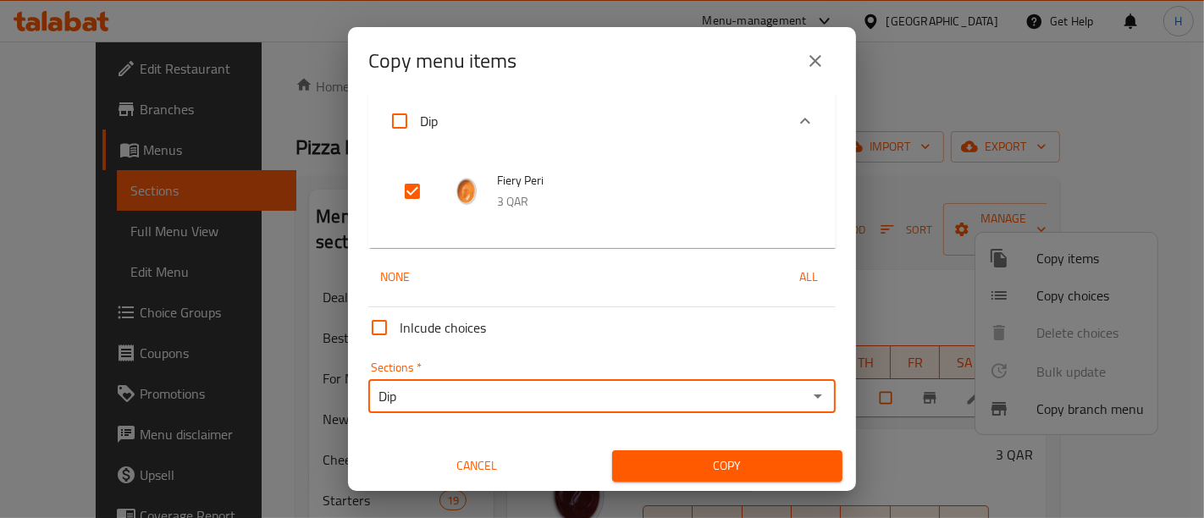
click at [555, 434] on div "Inlcude choices Sections   * Dip Sections * Cancel Copy" at bounding box center [602, 391] width 481 height 181
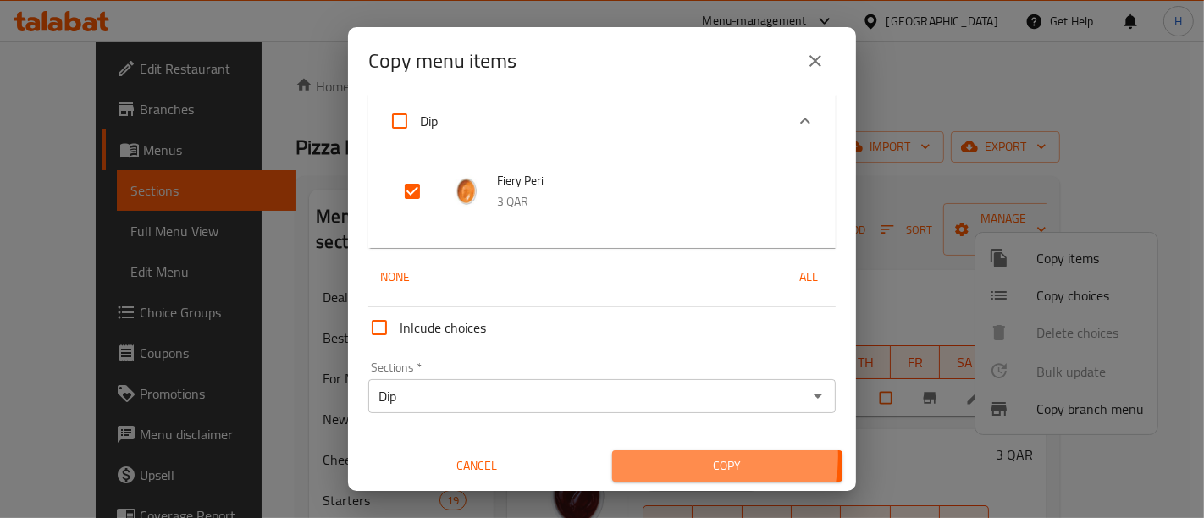
click at [684, 456] on span "Copy" at bounding box center [727, 466] width 203 height 21
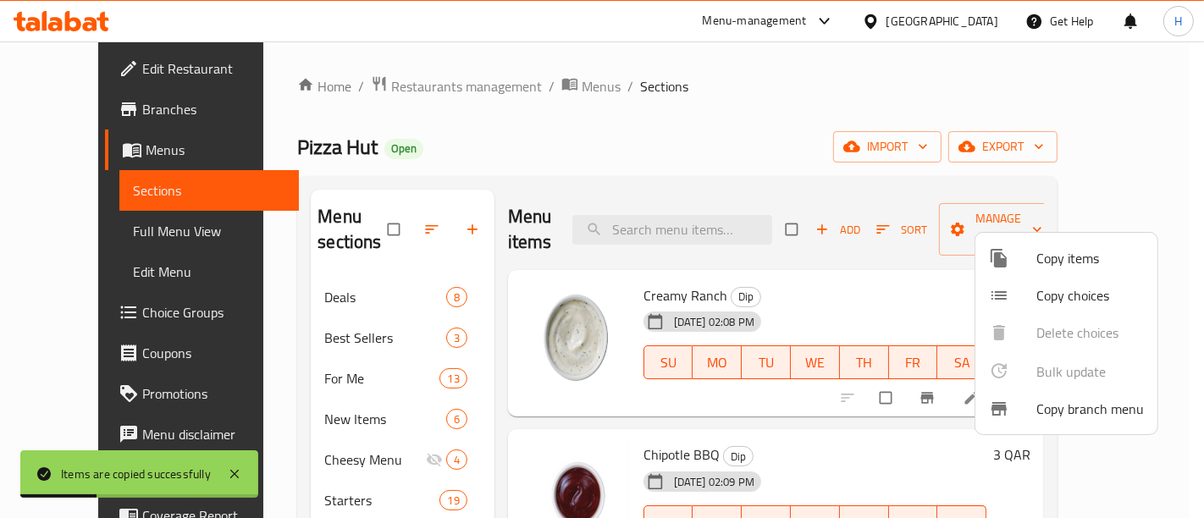
drag, startPoint x: 525, startPoint y: 152, endPoint x: 526, endPoint y: 140, distance: 11.9
click at [526, 148] on div at bounding box center [602, 259] width 1204 height 518
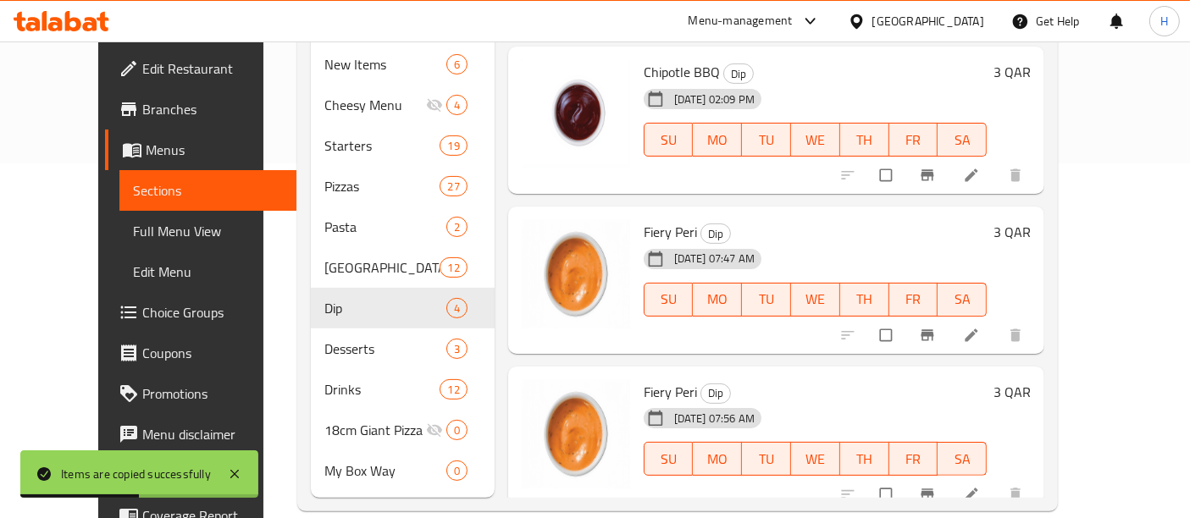
scroll to position [43, 0]
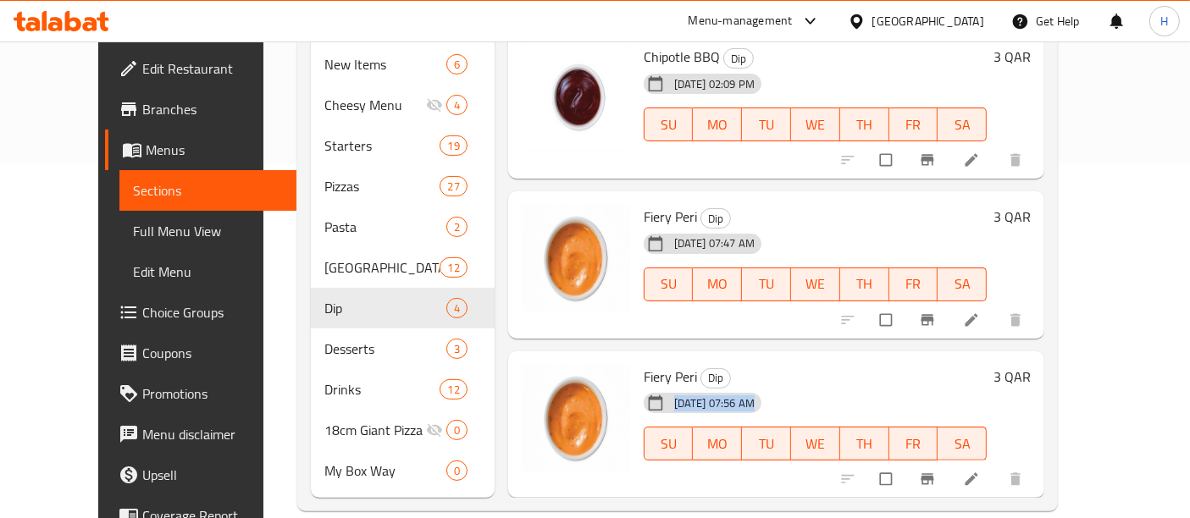
drag, startPoint x: 642, startPoint y: 372, endPoint x: 771, endPoint y: 373, distance: 129.6
click at [771, 386] on div "10-08-2025 07:56 AM SU MO TU WE TH FR SA" at bounding box center [815, 431] width 357 height 91
click at [905, 304] on input "checkbox" at bounding box center [888, 320] width 36 height 32
checkbox input "true"
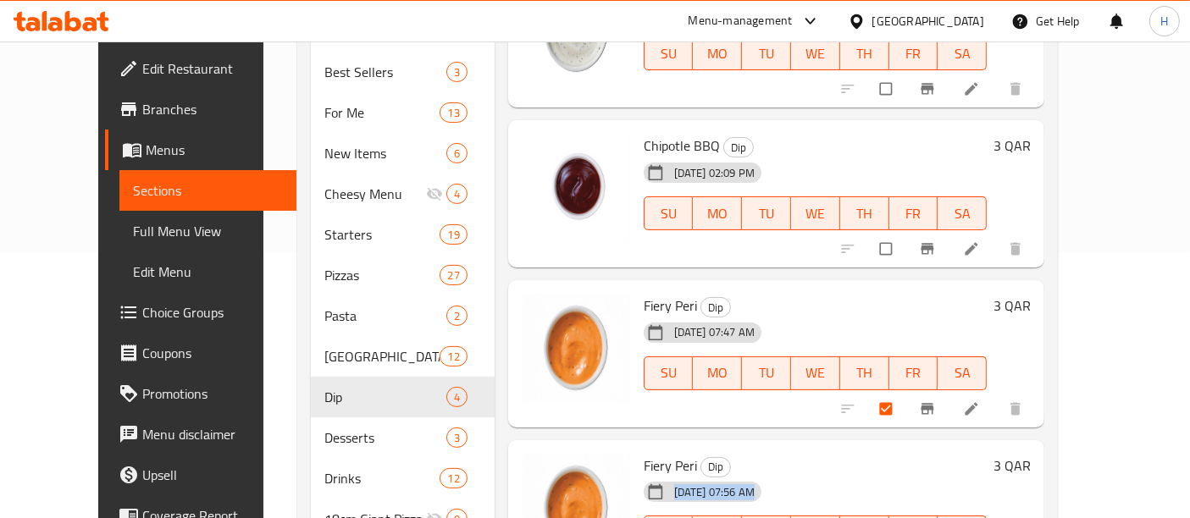
scroll to position [0, 0]
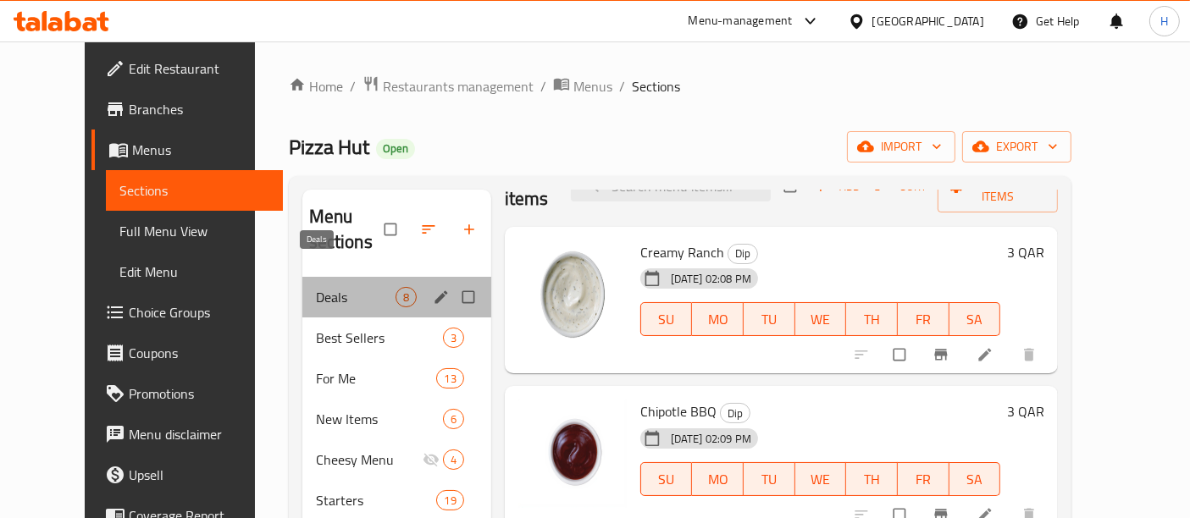
click at [316, 287] on span "Deals" at bounding box center [356, 297] width 80 height 20
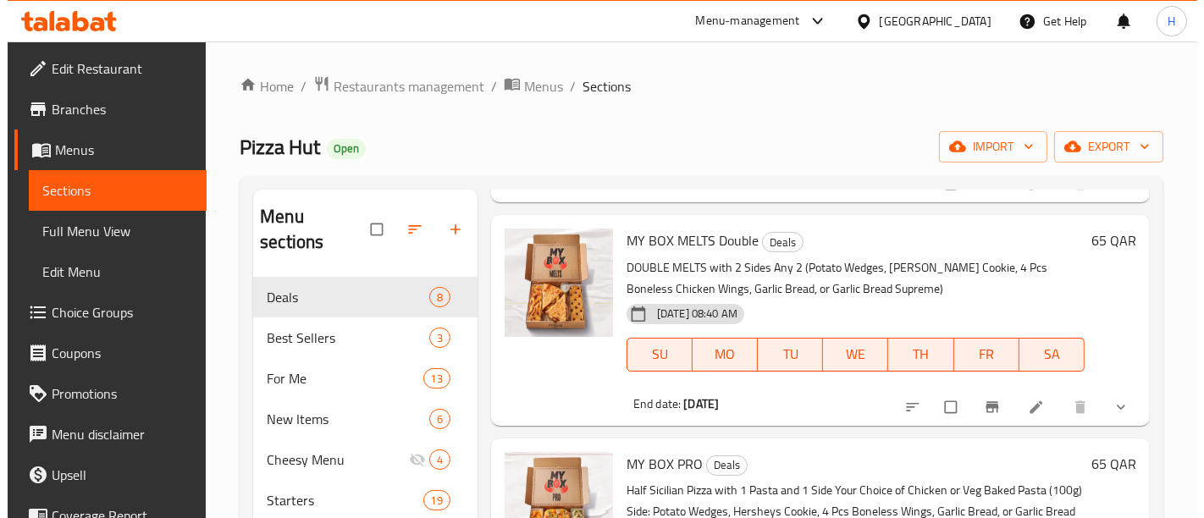
scroll to position [282, 0]
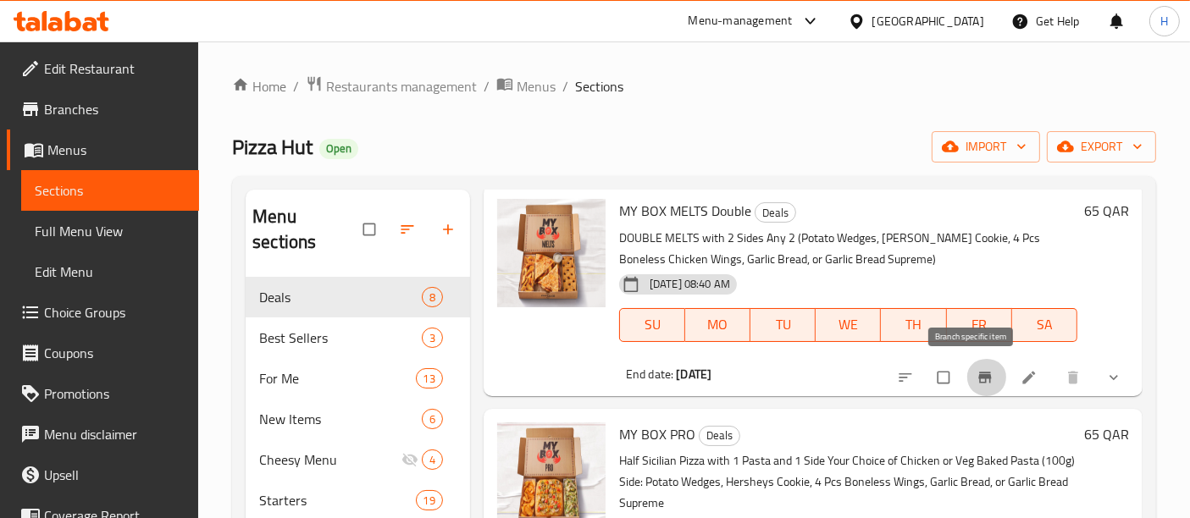
click at [978, 378] on icon "Branch-specific-item" at bounding box center [984, 377] width 13 height 11
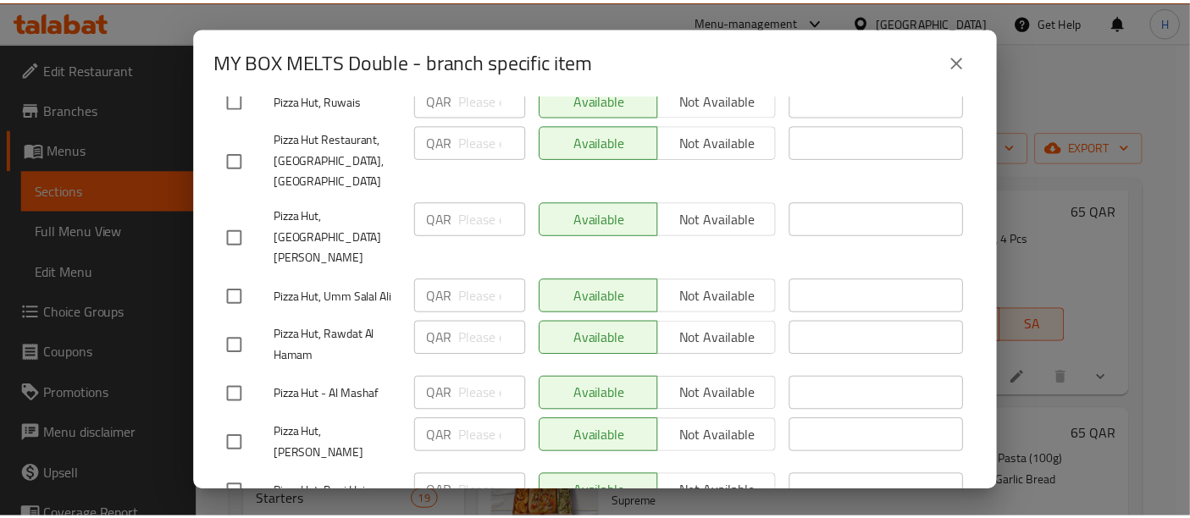
scroll to position [1938, 0]
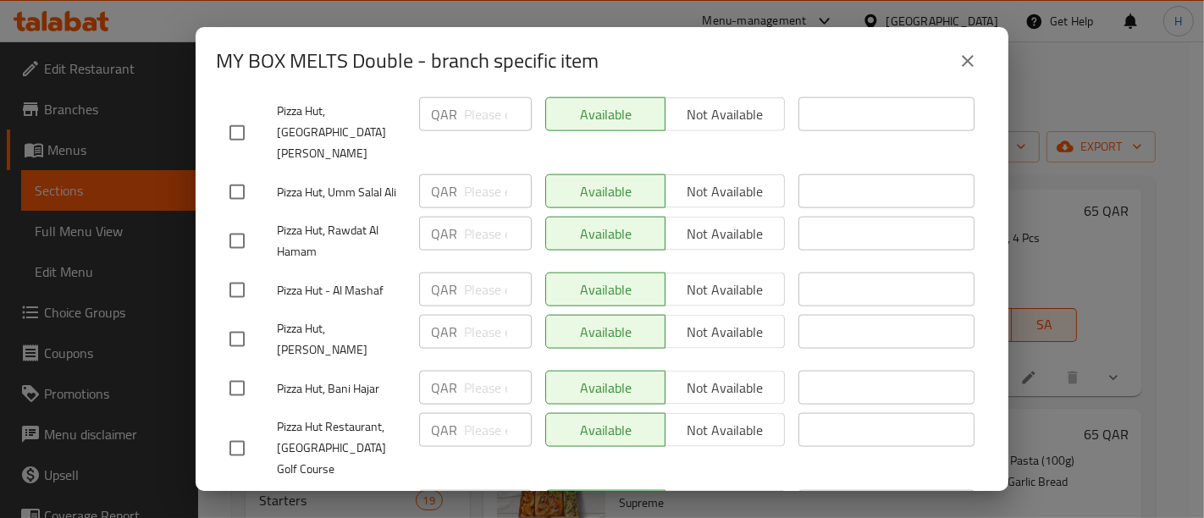
click at [961, 66] on icon "close" at bounding box center [968, 61] width 20 height 20
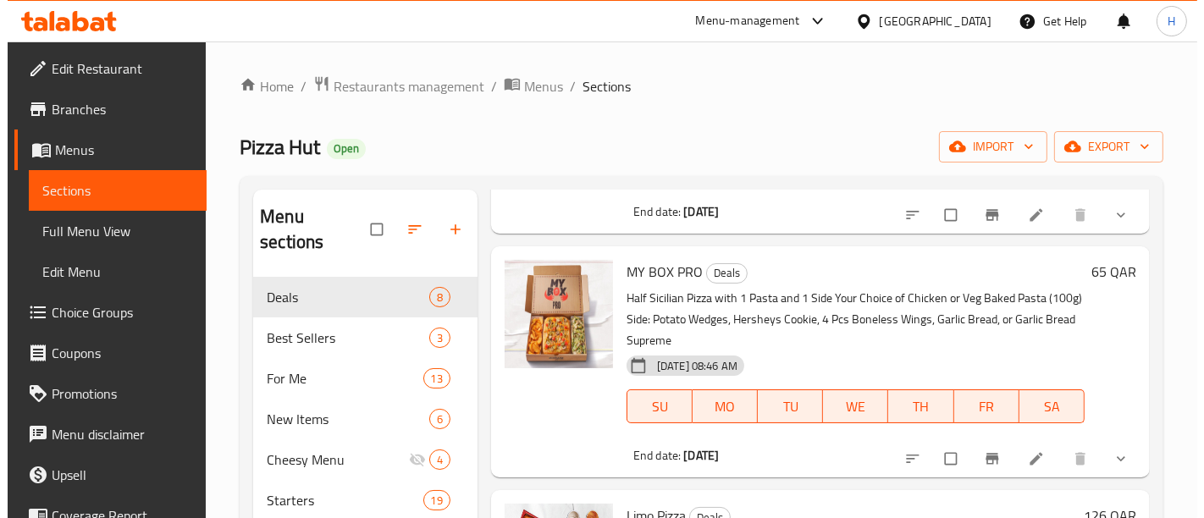
scroll to position [470, 0]
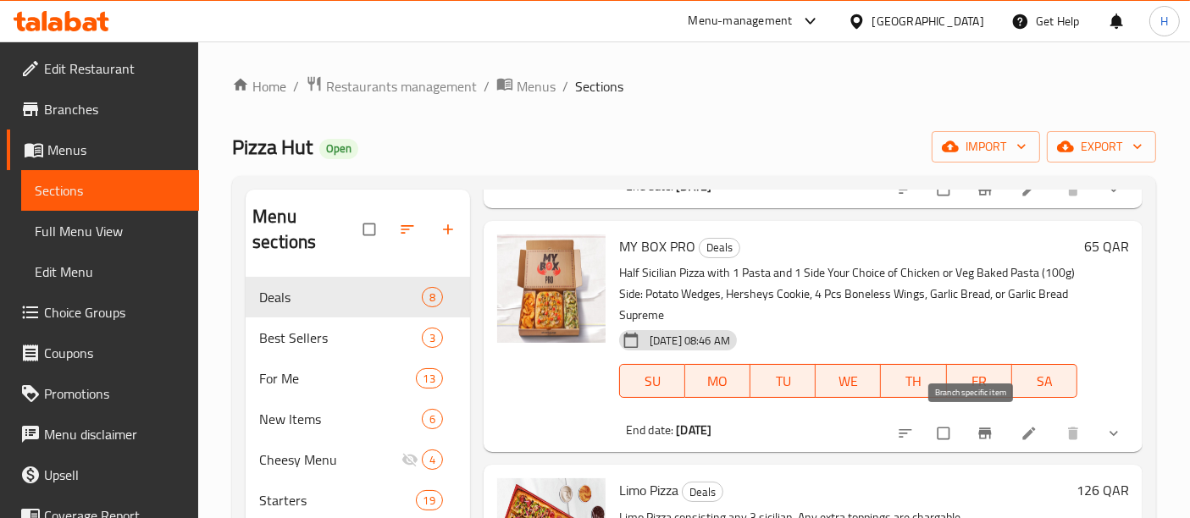
click at [966, 423] on button "Branch-specific-item" at bounding box center [986, 433] width 41 height 37
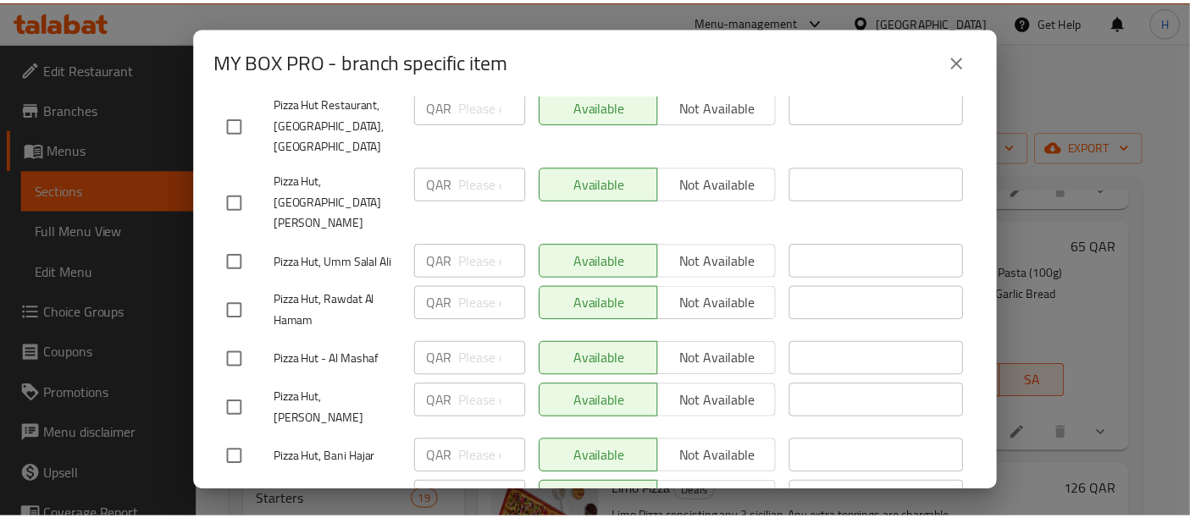
scroll to position [1938, 0]
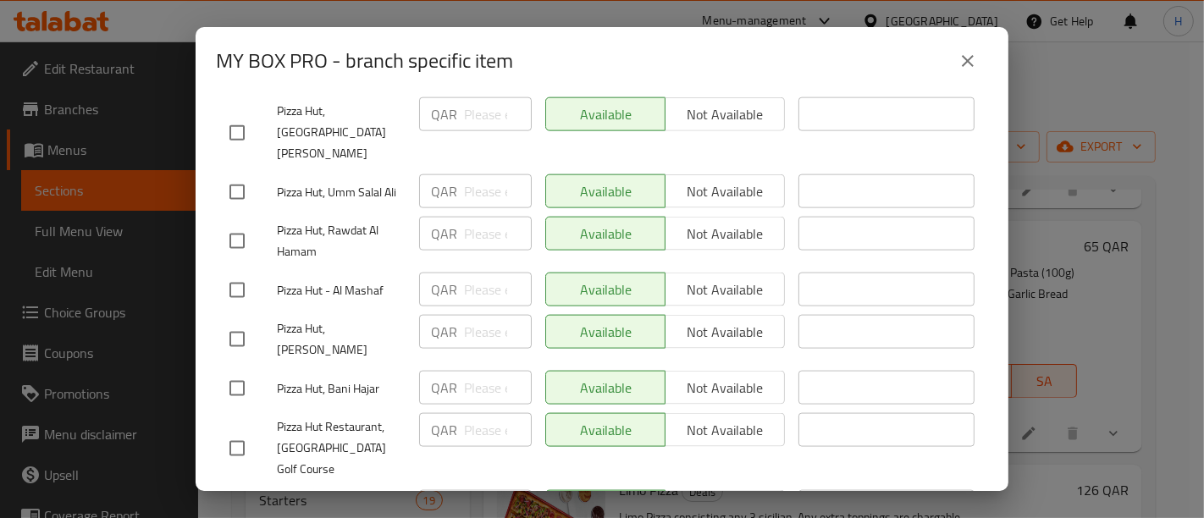
click at [969, 63] on icon "close" at bounding box center [968, 61] width 12 height 12
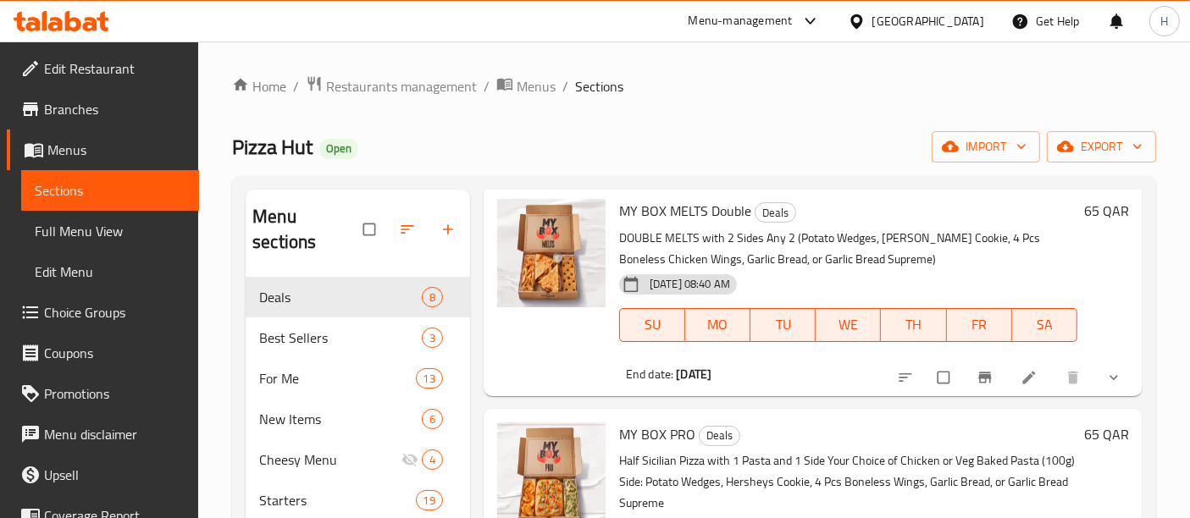
scroll to position [188, 0]
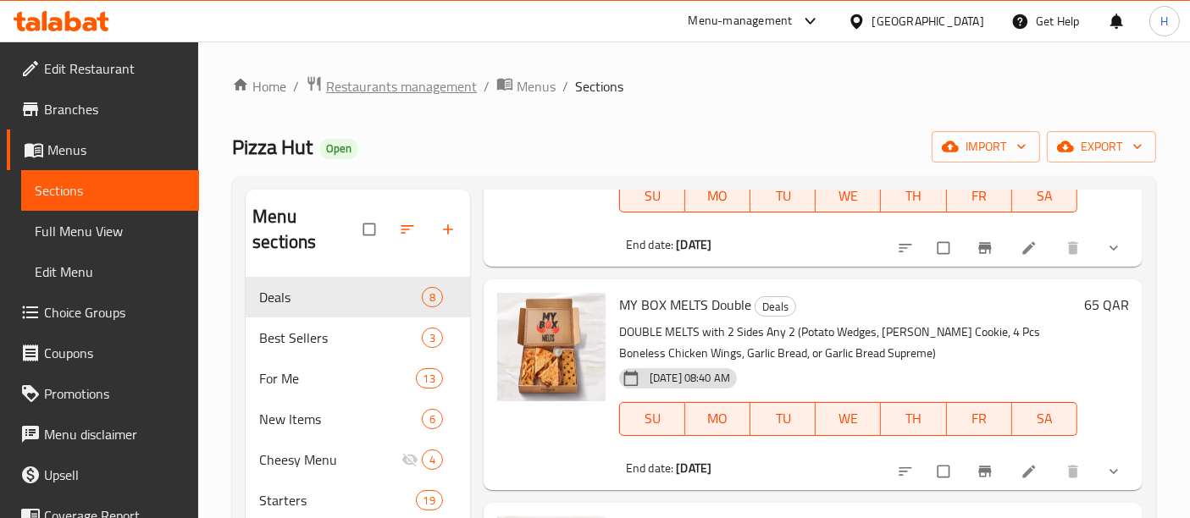
click at [390, 83] on span "Restaurants management" at bounding box center [401, 86] width 151 height 20
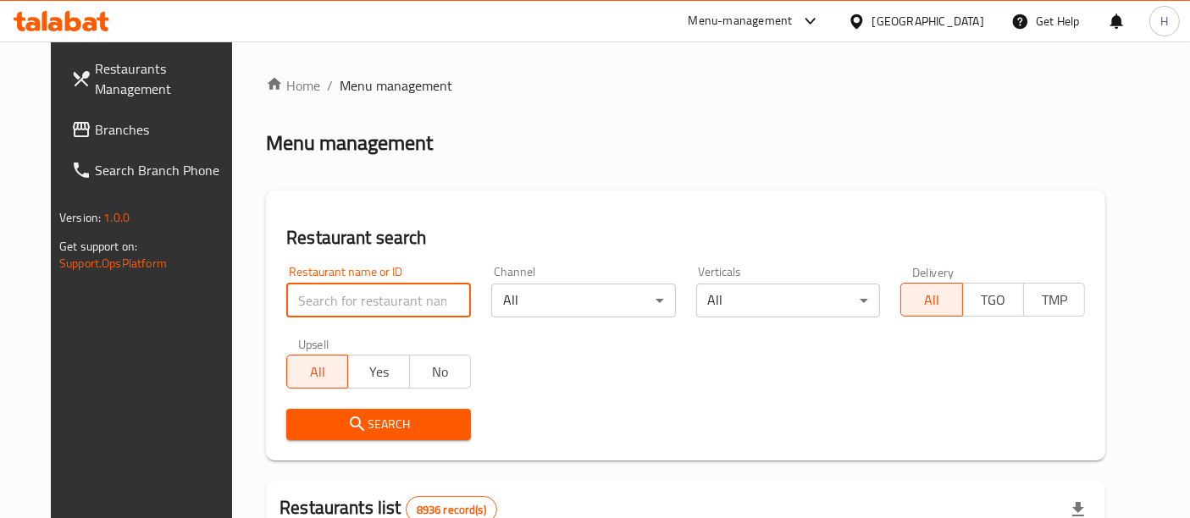
click at [358, 303] on input "search" at bounding box center [378, 301] width 185 height 34
type input "mcdona"
click button "Search" at bounding box center [378, 424] width 185 height 31
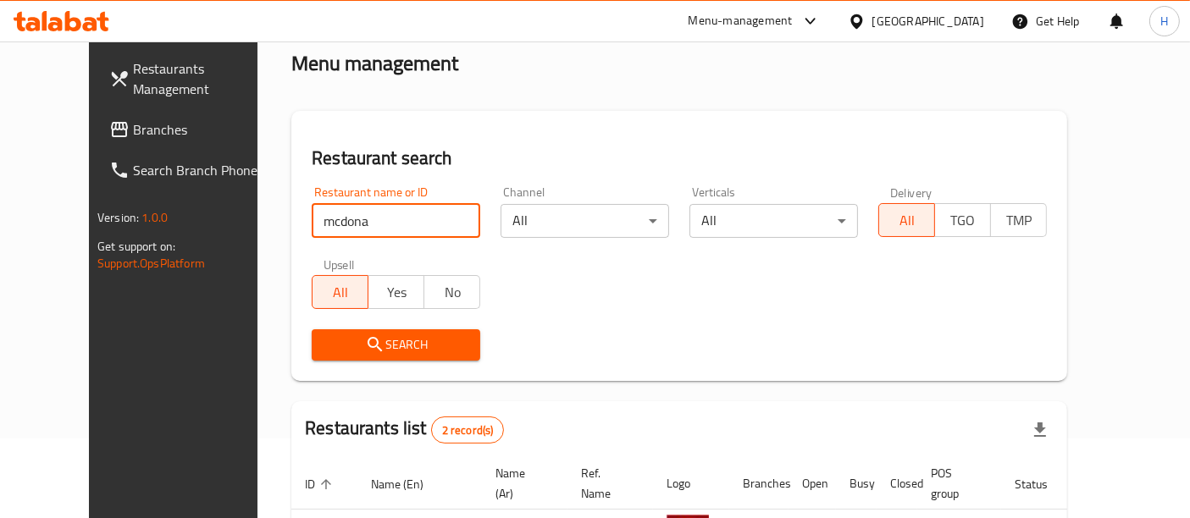
scroll to position [188, 0]
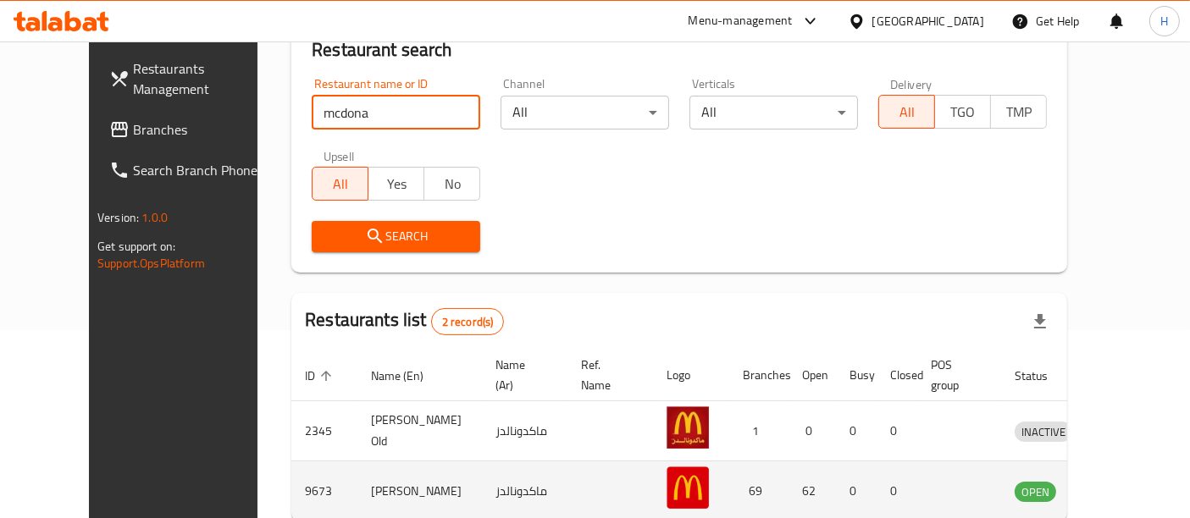
click at [1120, 481] on icon "enhanced table" at bounding box center [1116, 491] width 20 height 20
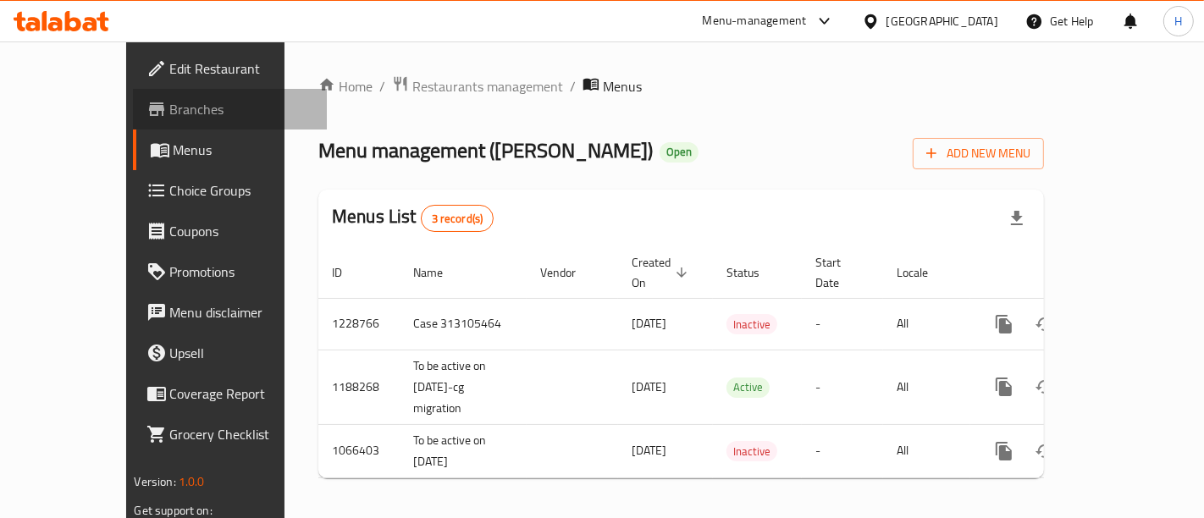
click at [170, 105] on span "Branches" at bounding box center [241, 109] width 143 height 20
